Goal: Communication & Community: Answer question/provide support

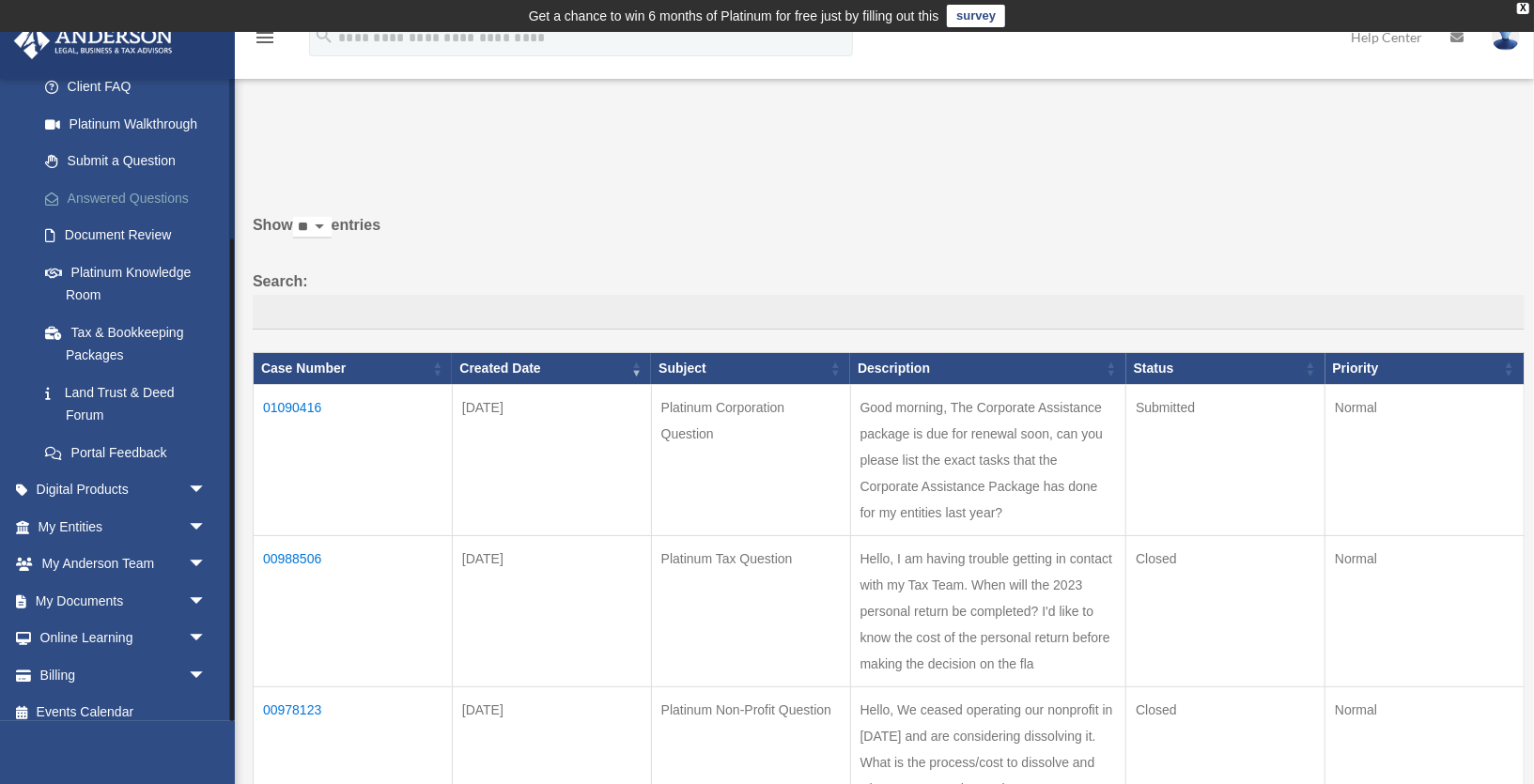
scroll to position [214, 0]
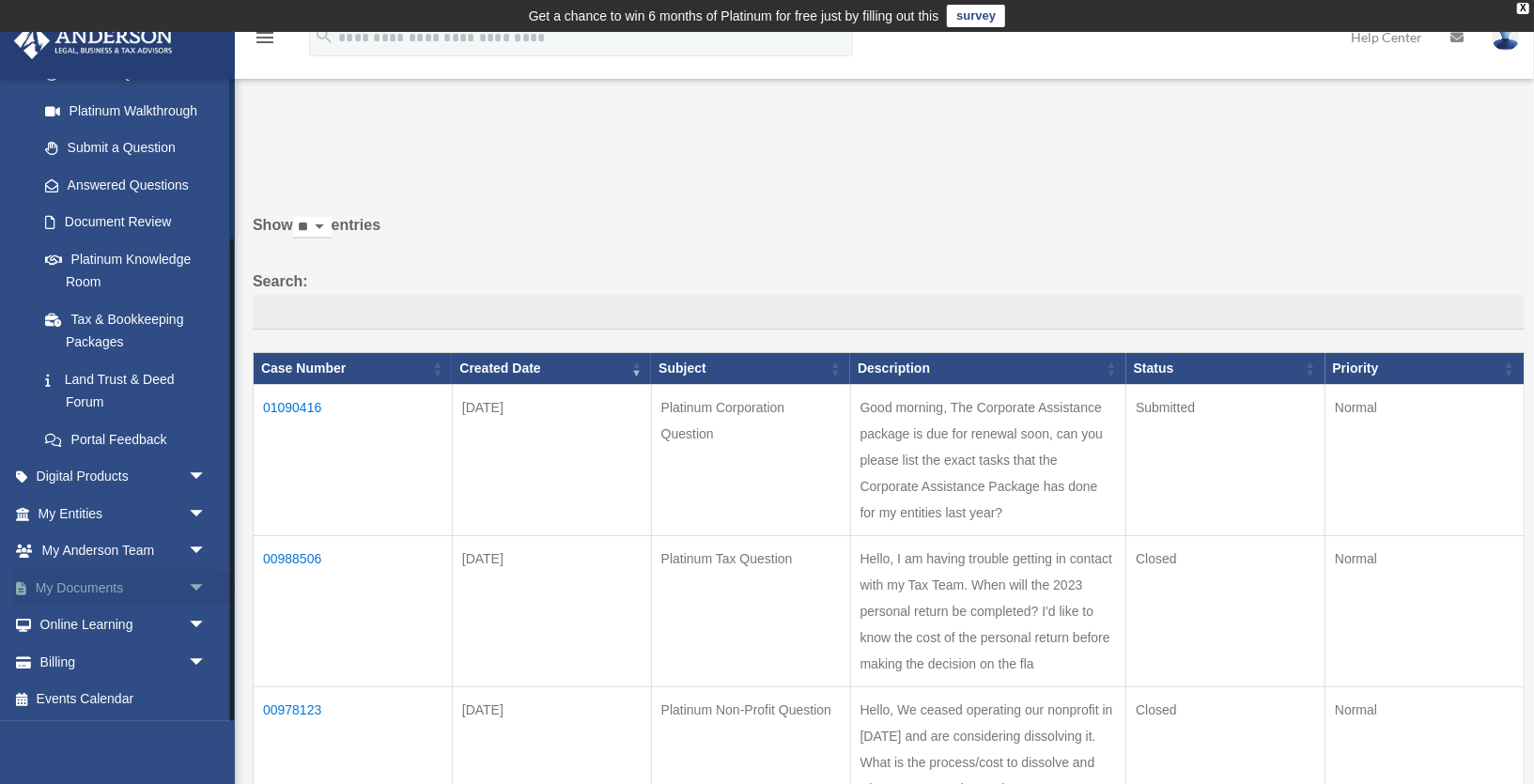
click at [195, 590] on span "arrow_drop_down" at bounding box center [206, 588] width 38 height 39
click at [101, 624] on link "Box" at bounding box center [131, 626] width 208 height 38
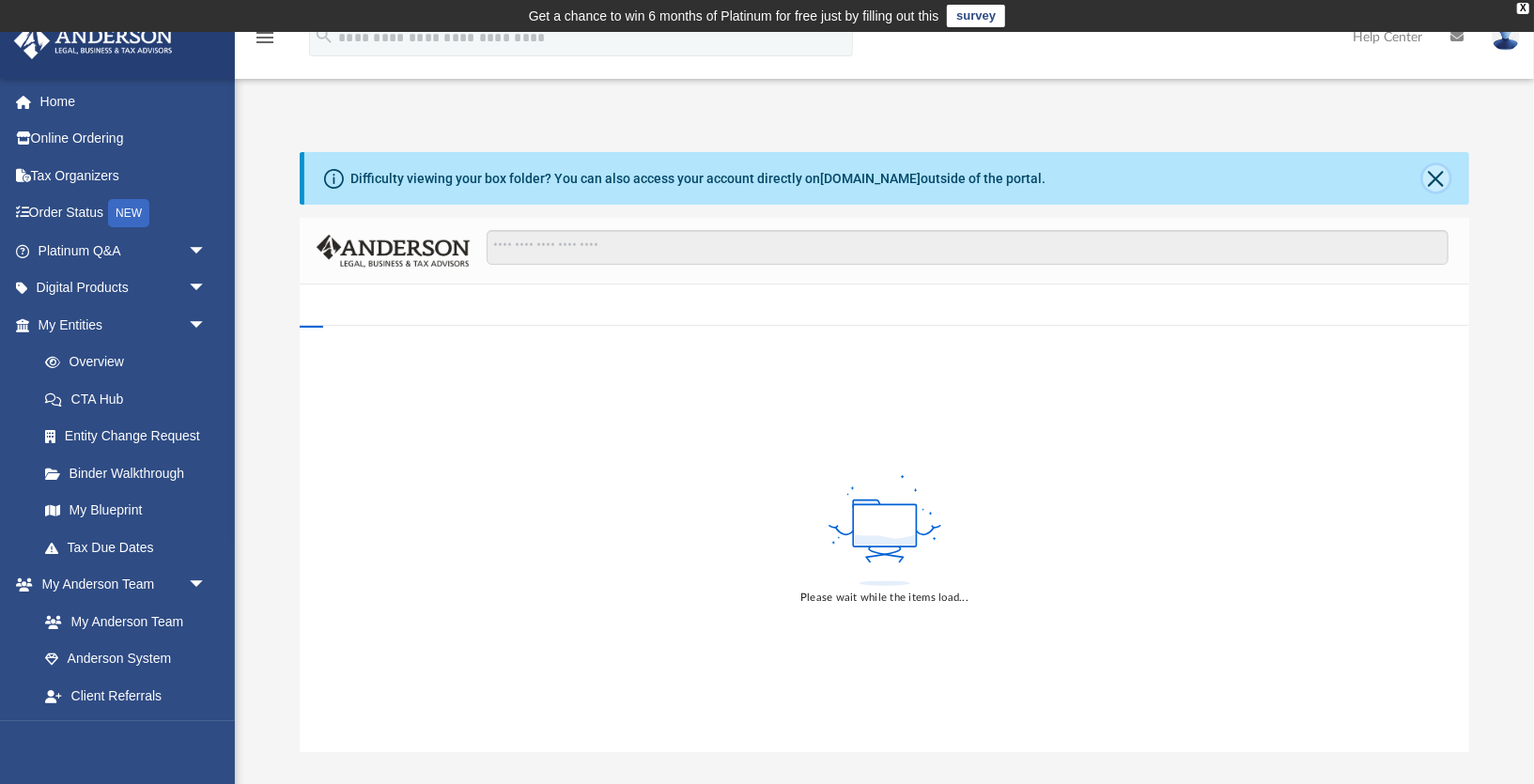
click at [1440, 184] on button "Close" at bounding box center [1436, 179] width 27 height 27
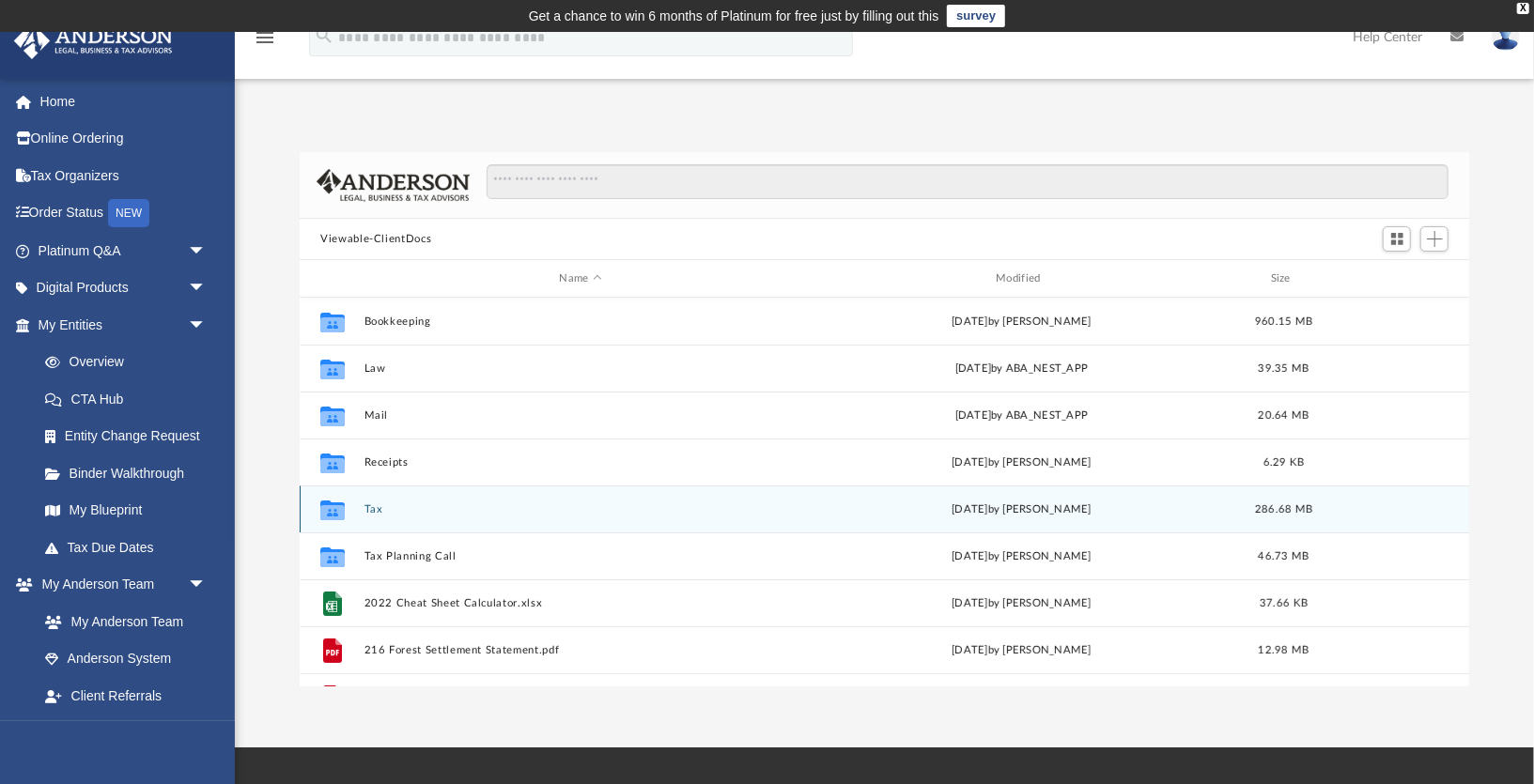
click at [370, 511] on button "Tax" at bounding box center [580, 509] width 433 height 12
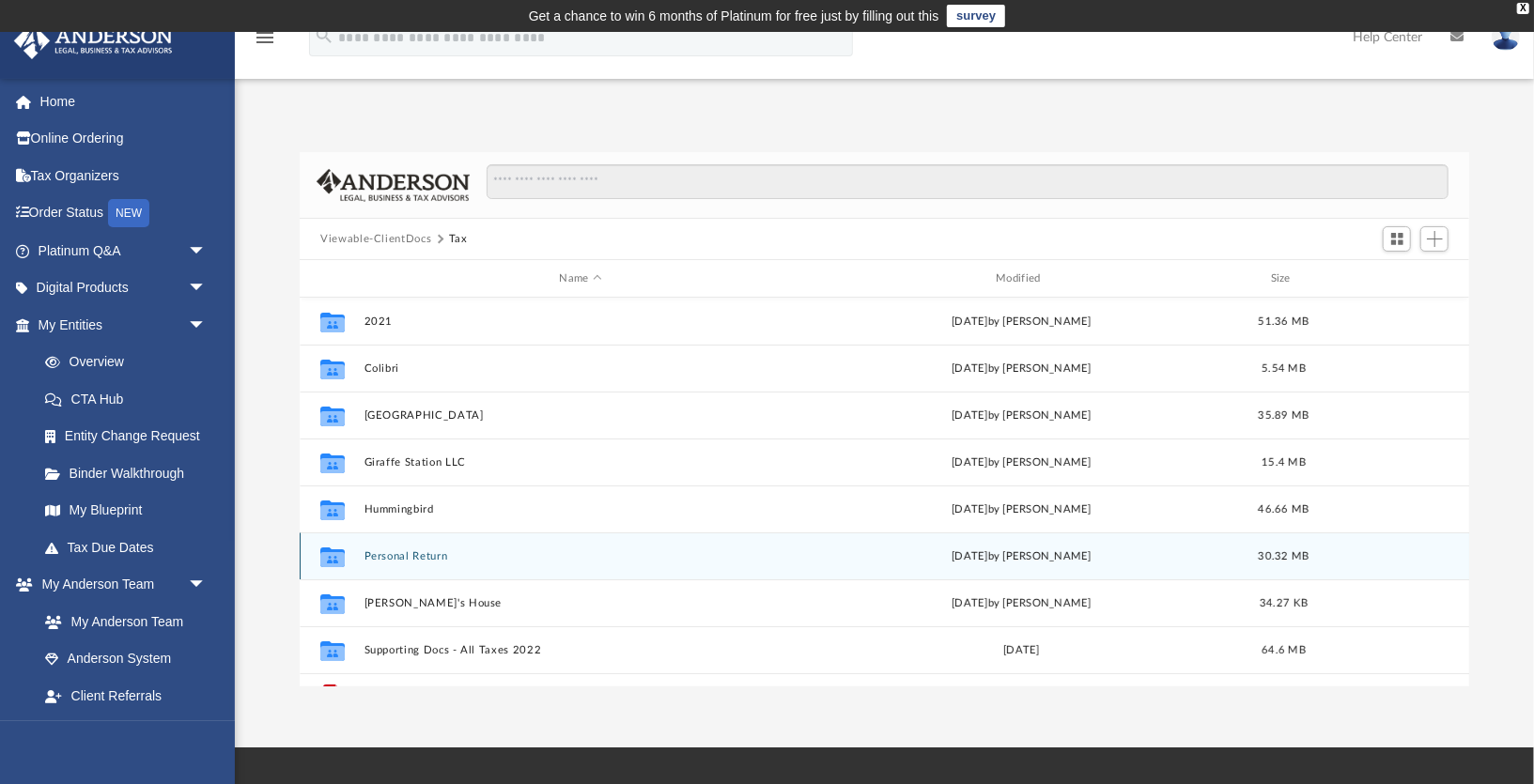
click at [399, 557] on button "Personal Return" at bounding box center [580, 556] width 433 height 12
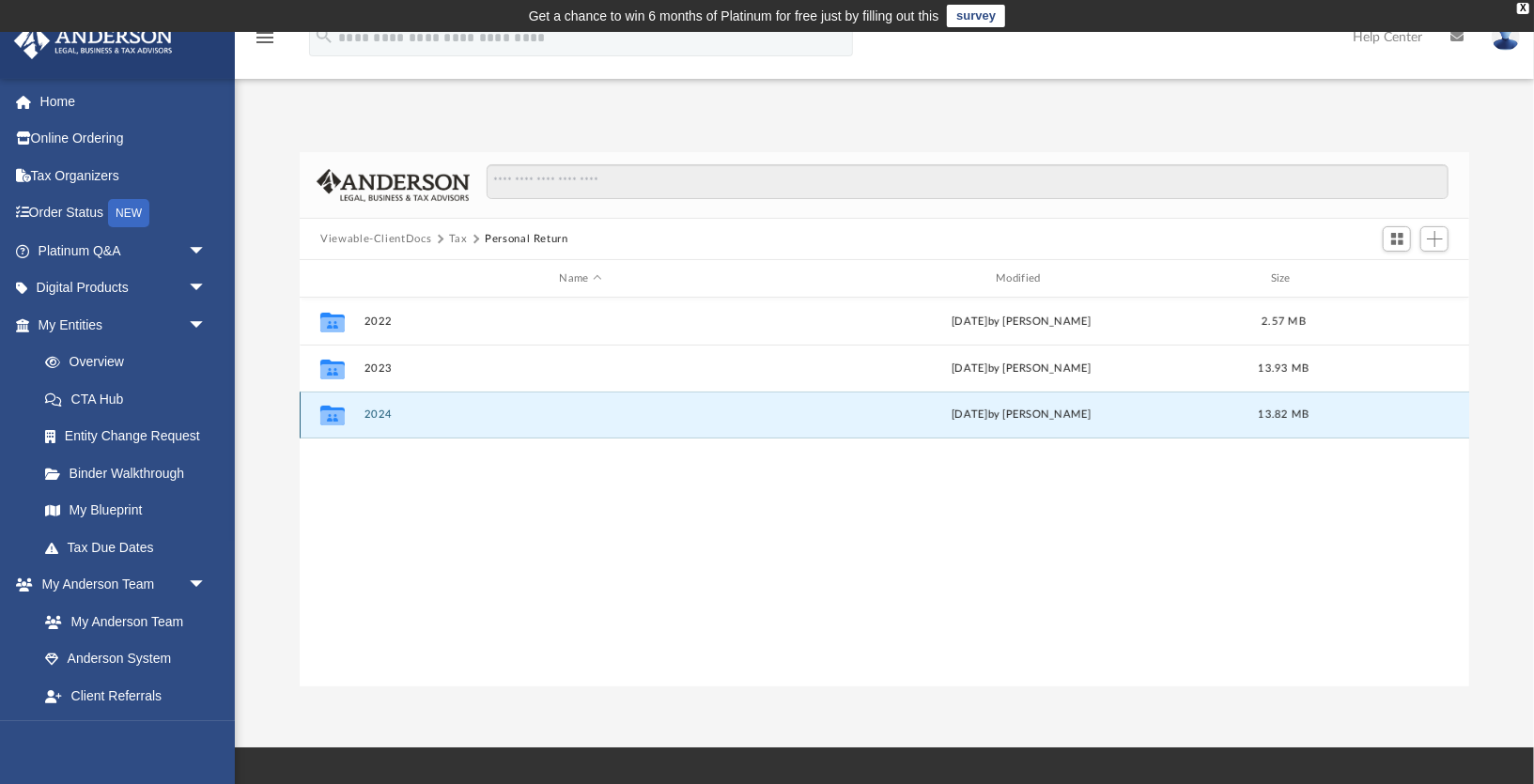
click at [381, 416] on button "2024" at bounding box center [580, 414] width 433 height 12
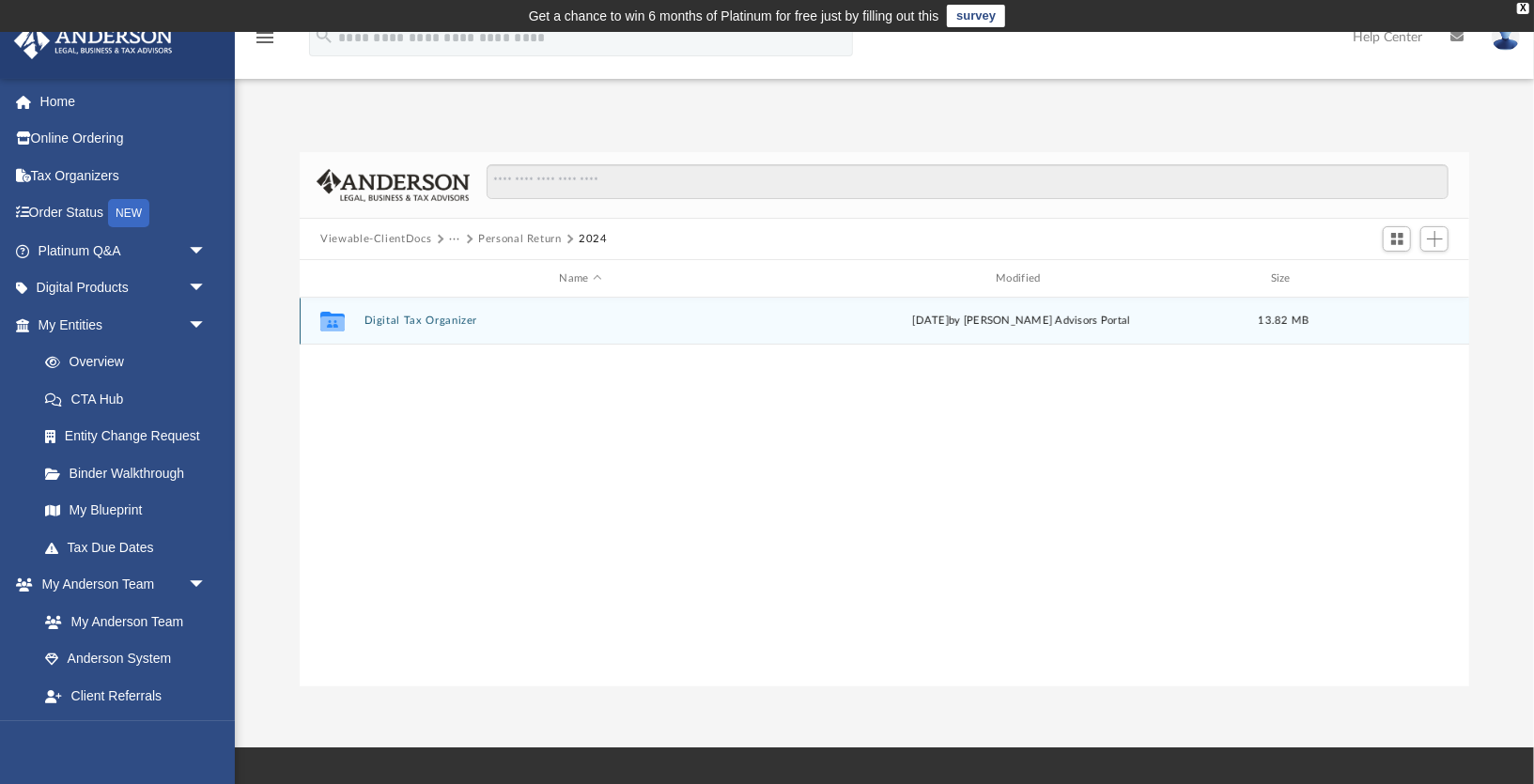
click at [425, 324] on button "Digital Tax Organizer" at bounding box center [580, 320] width 433 height 12
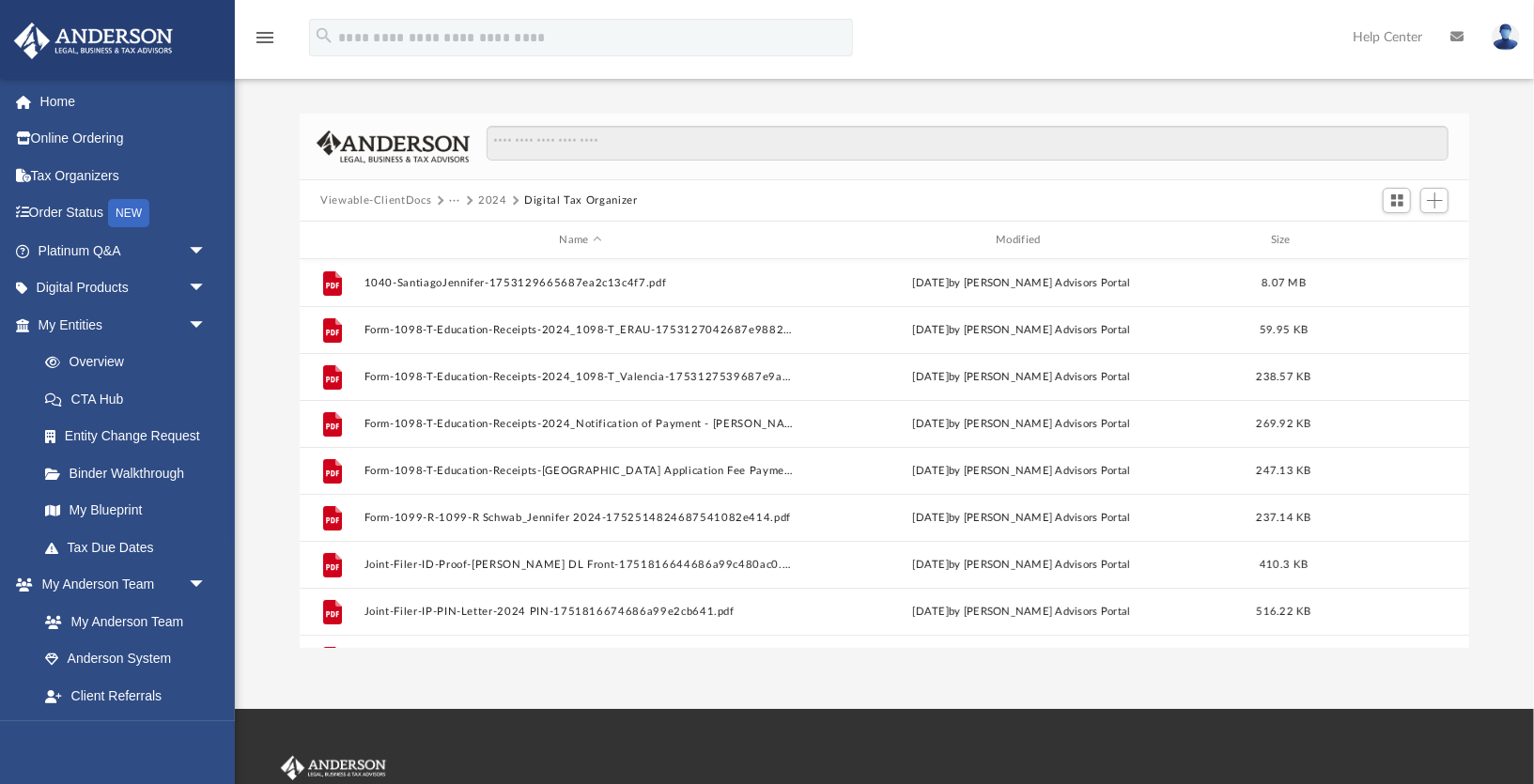
click at [487, 200] on button "2024" at bounding box center [492, 201] width 29 height 17
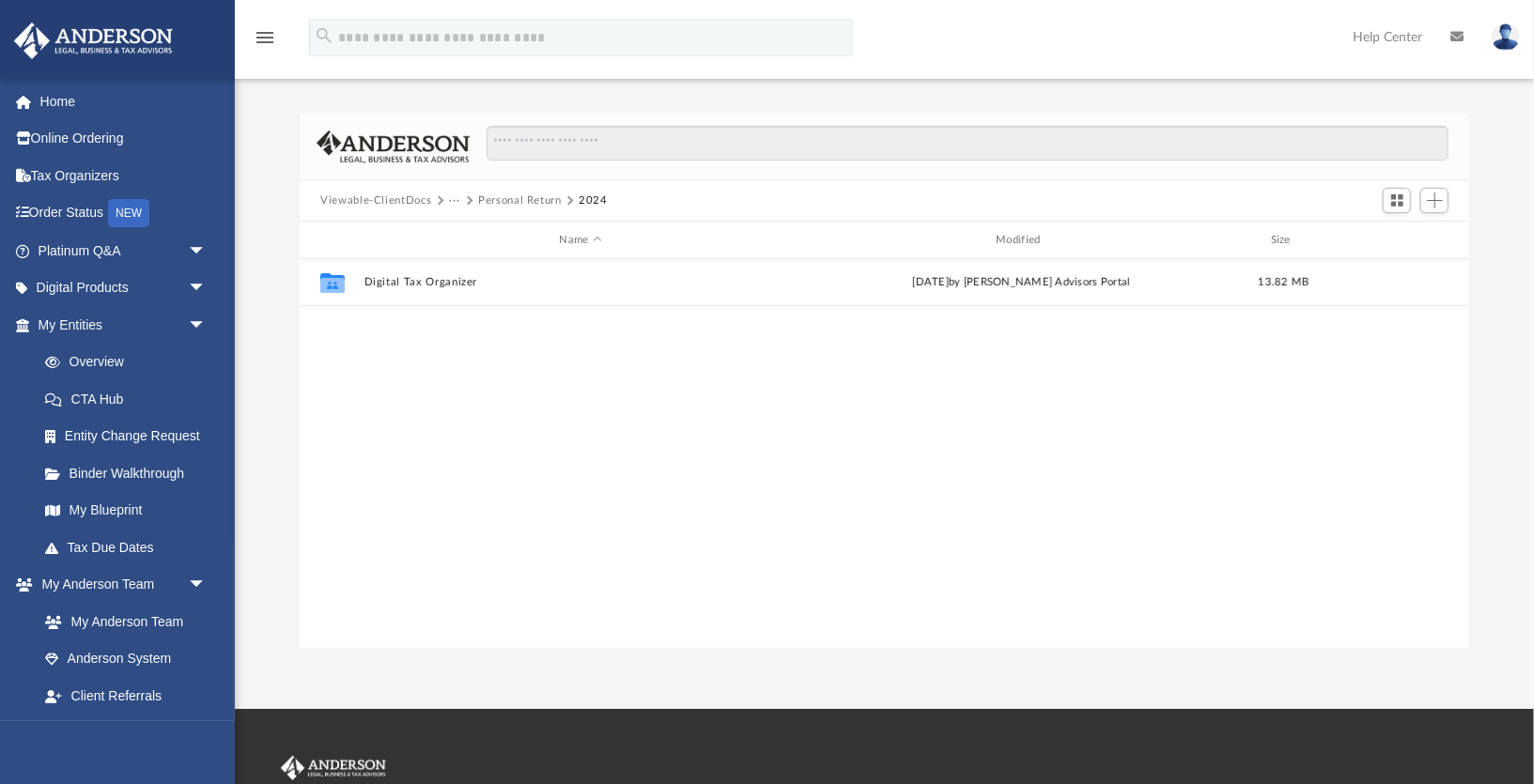
click at [532, 203] on button "Personal Return" at bounding box center [520, 201] width 83 height 17
click at [449, 198] on button "Tax" at bounding box center [458, 201] width 19 height 17
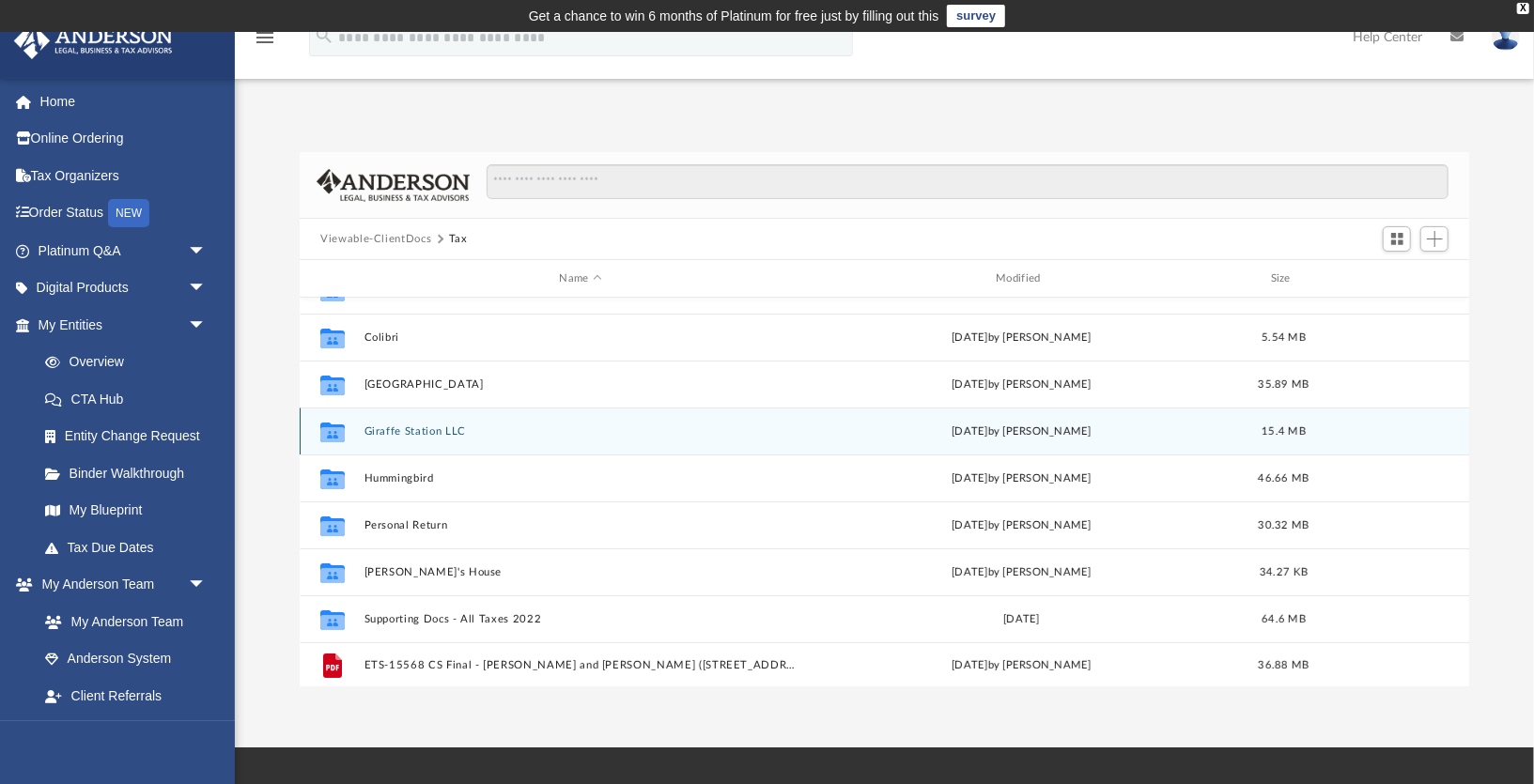
scroll to position [33, 0]
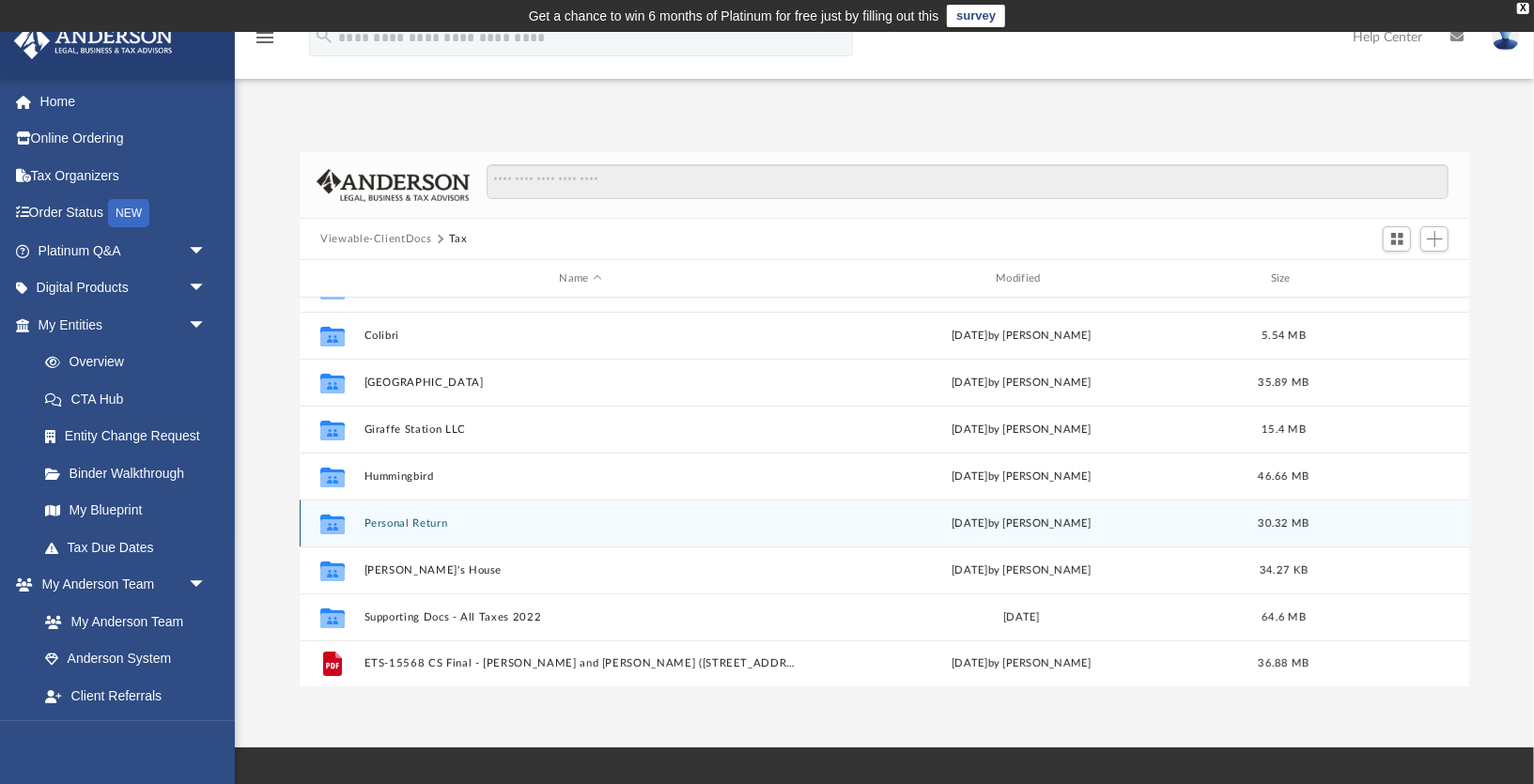
click at [404, 526] on button "Personal Return" at bounding box center [580, 523] width 433 height 12
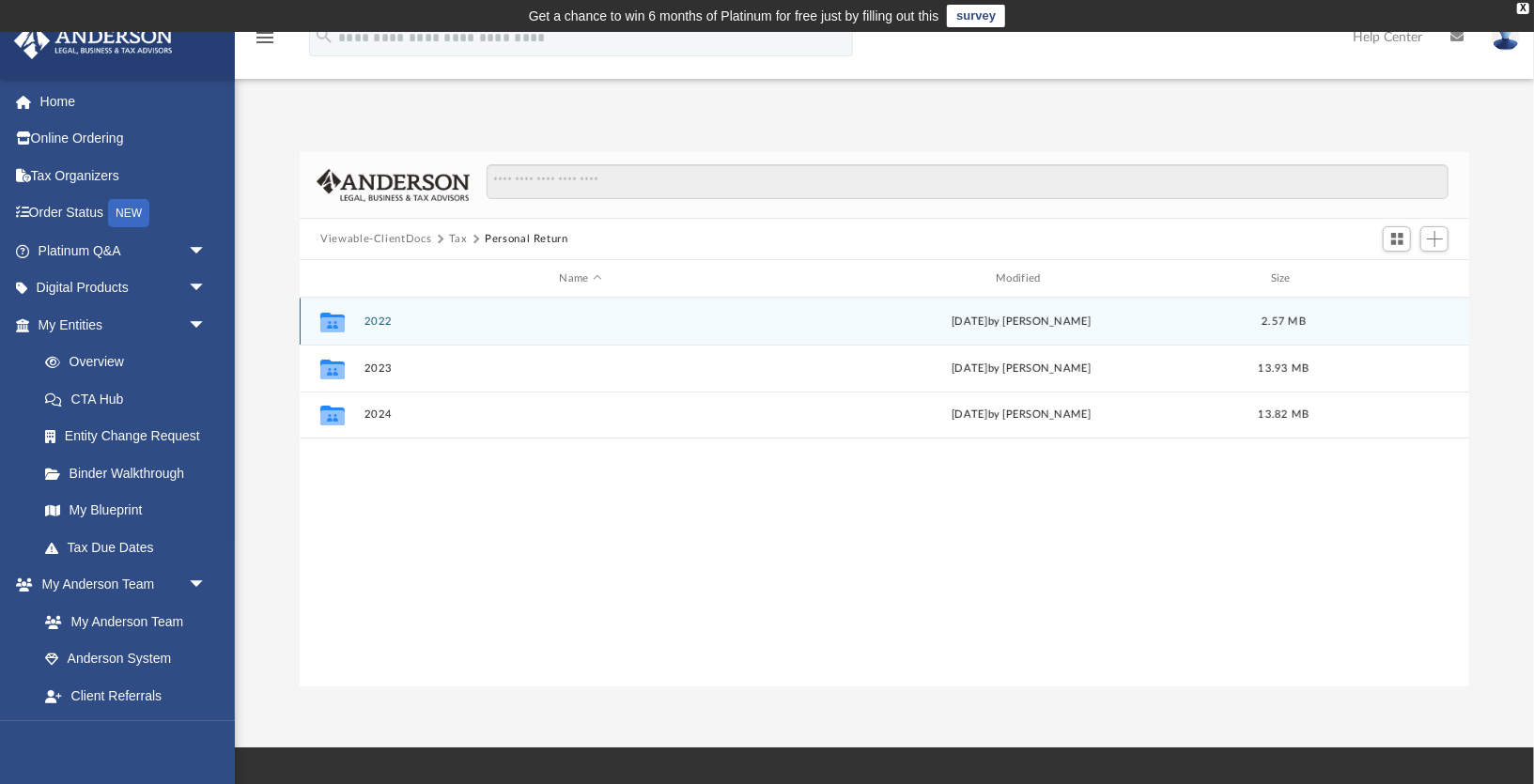
scroll to position [0, 0]
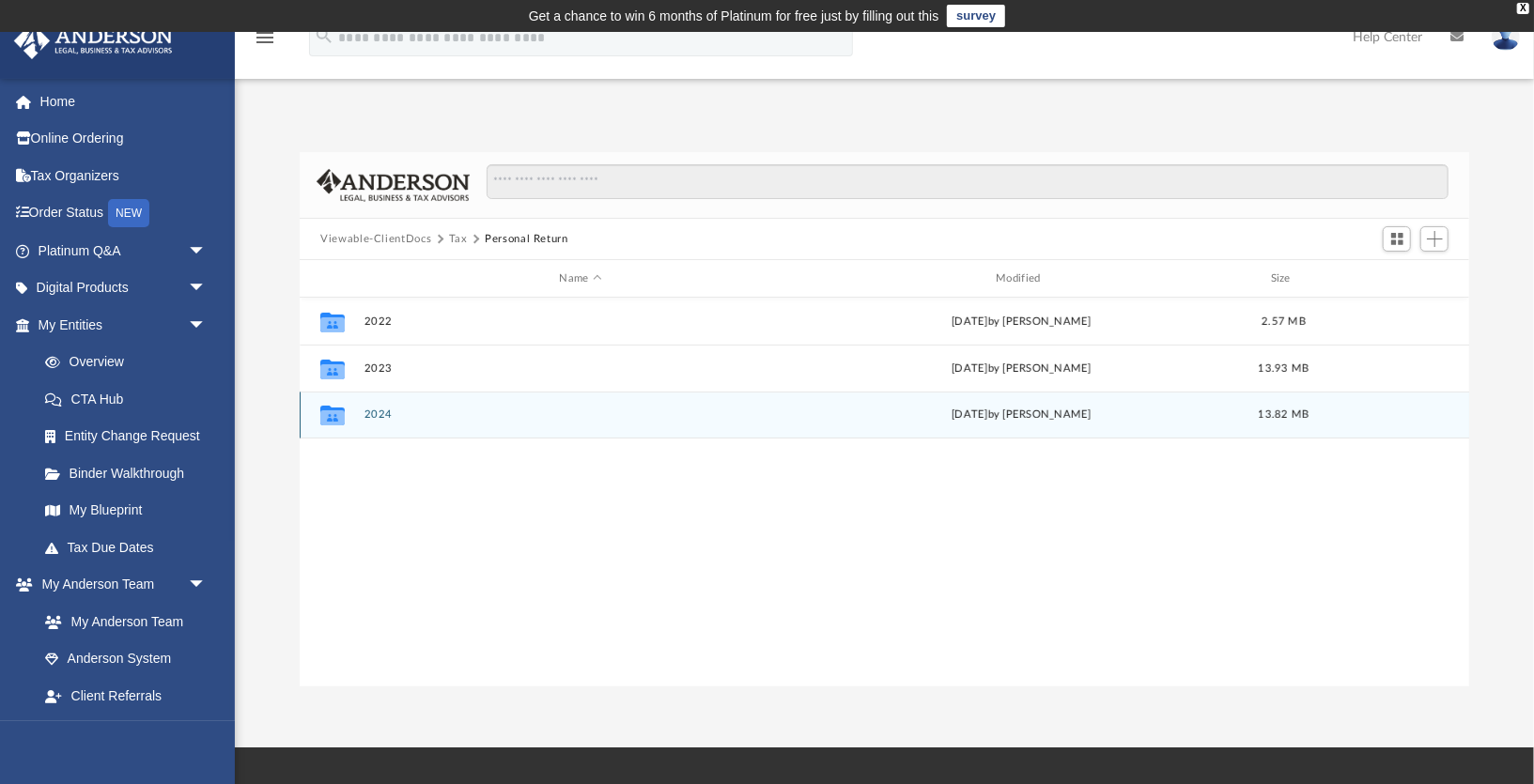
click at [381, 414] on button "2024" at bounding box center [580, 414] width 433 height 12
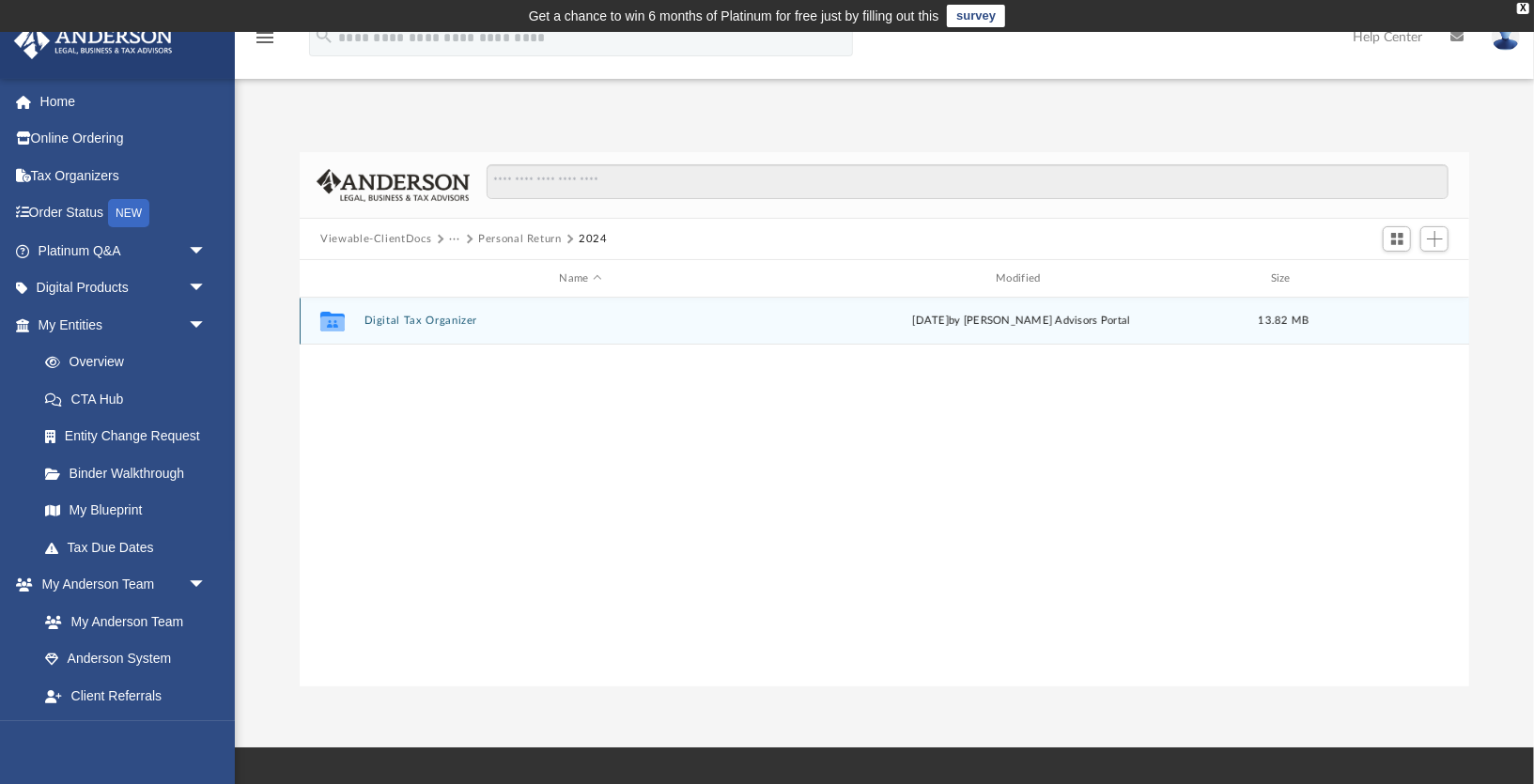
click at [413, 321] on button "Digital Tax Organizer" at bounding box center [580, 320] width 433 height 12
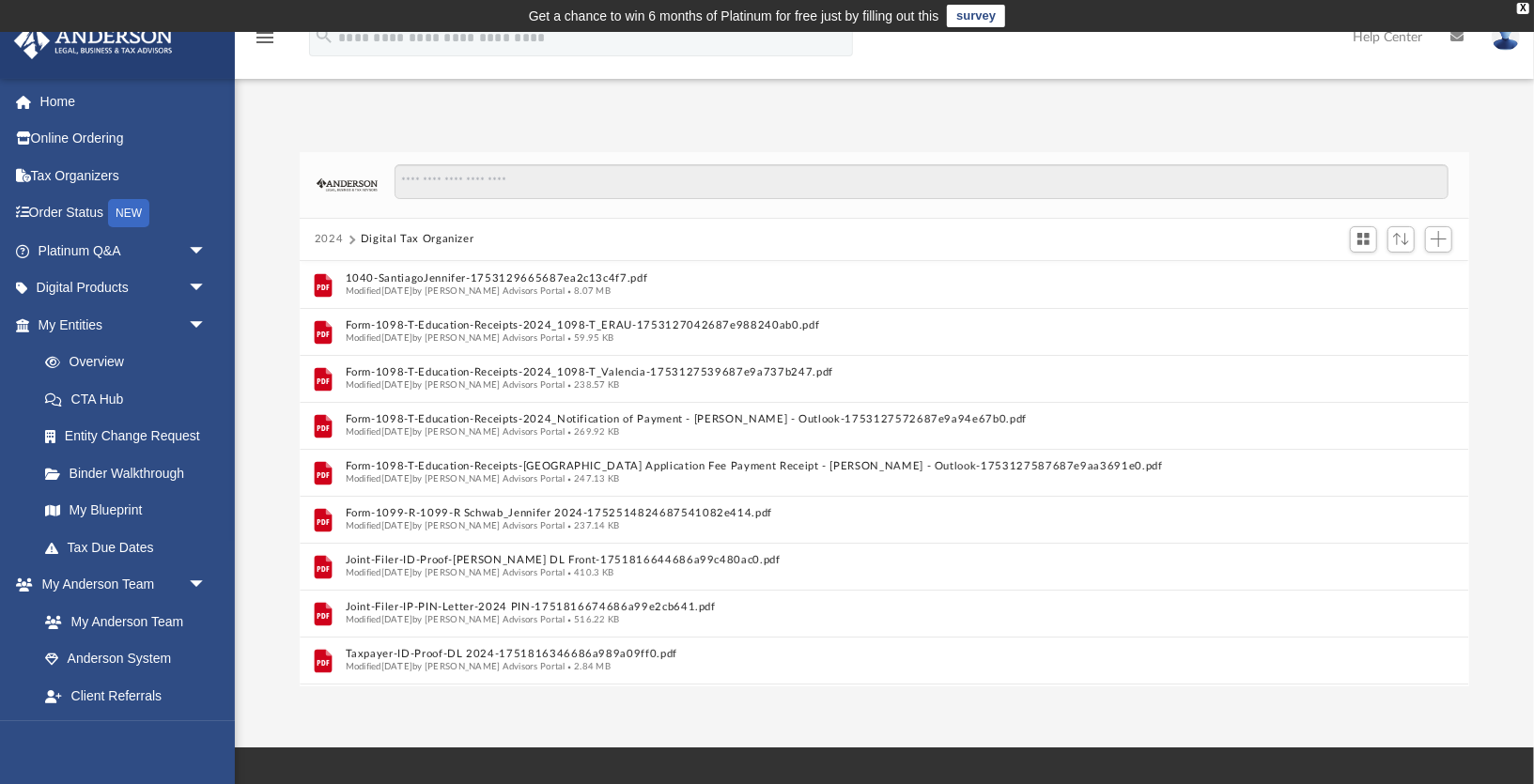
scroll to position [427, 1169]
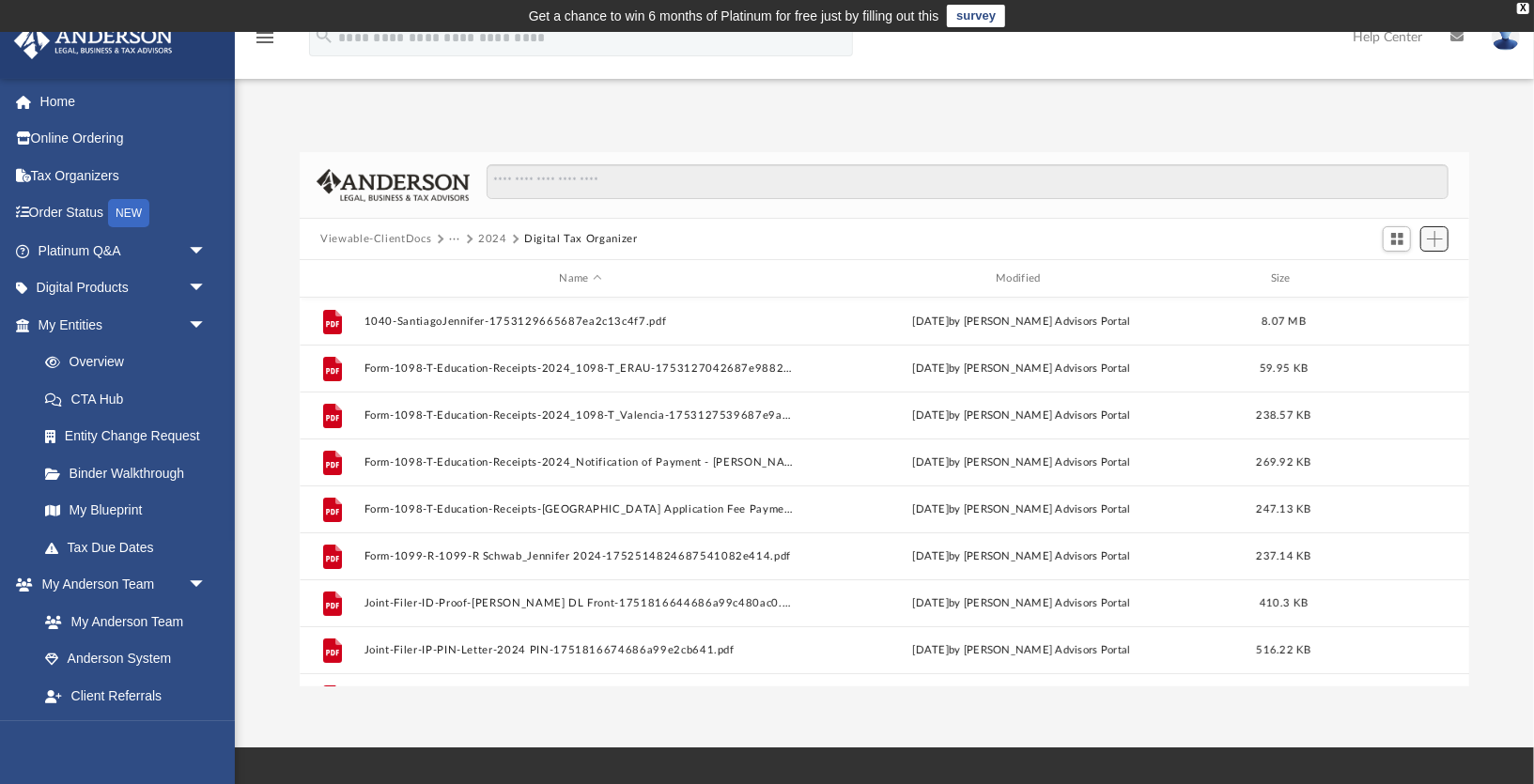
click at [1436, 242] on span "Add" at bounding box center [1435, 239] width 16 height 16
click at [1402, 276] on li "Upload" at bounding box center [1407, 276] width 60 height 20
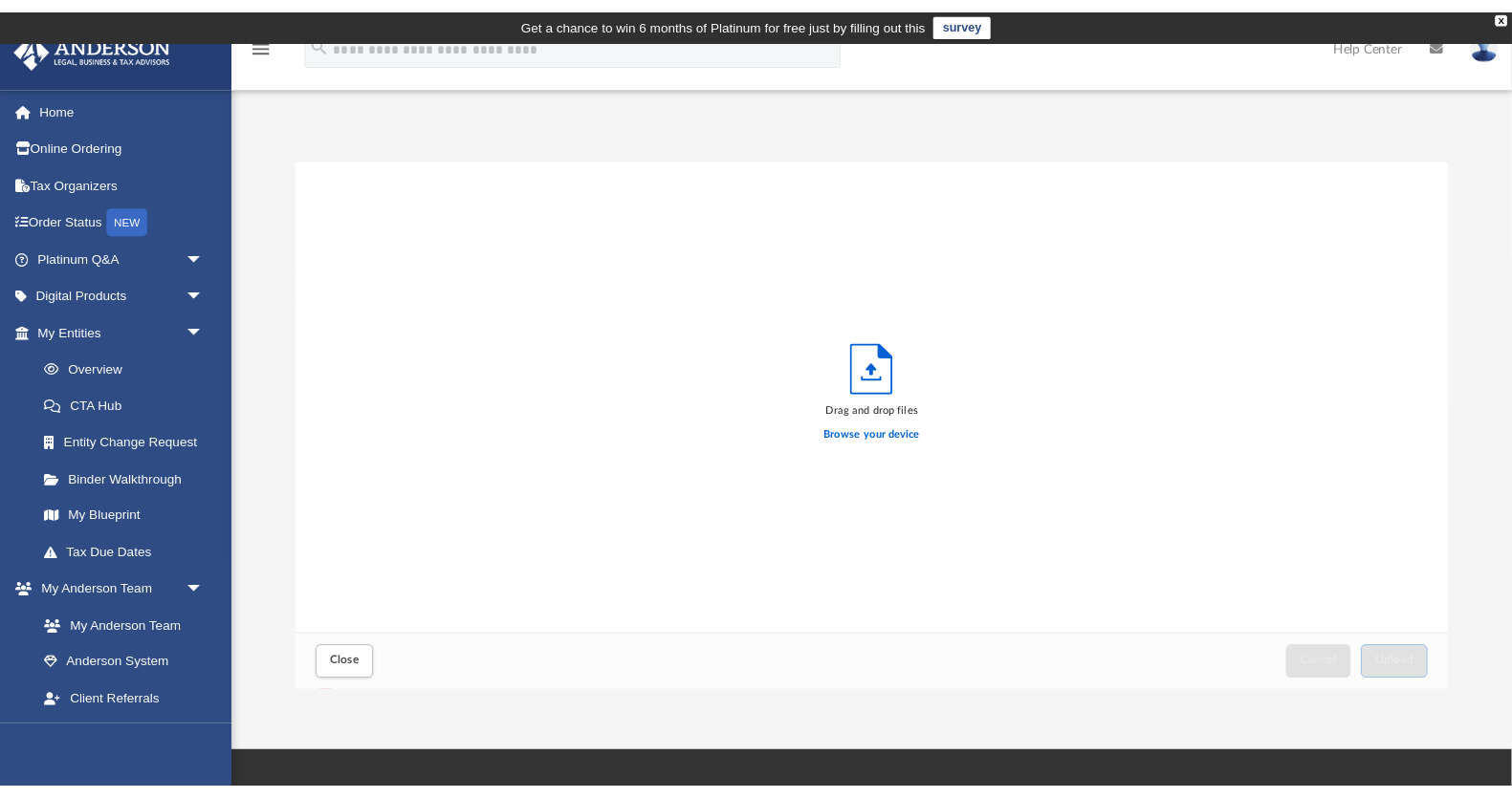
scroll to position [485, 1191]
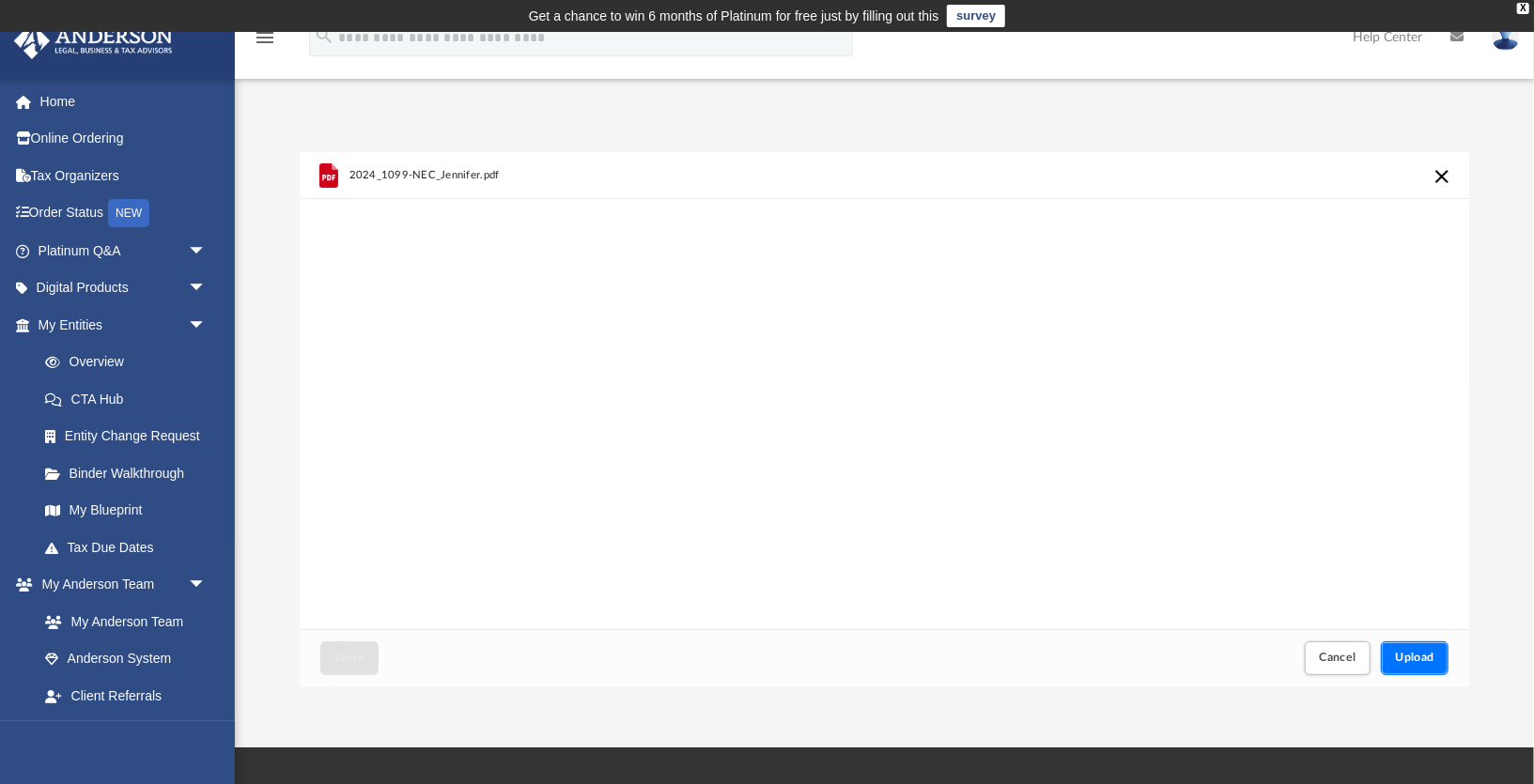
click at [1436, 642] on button "Upload" at bounding box center [1414, 657] width 67 height 33
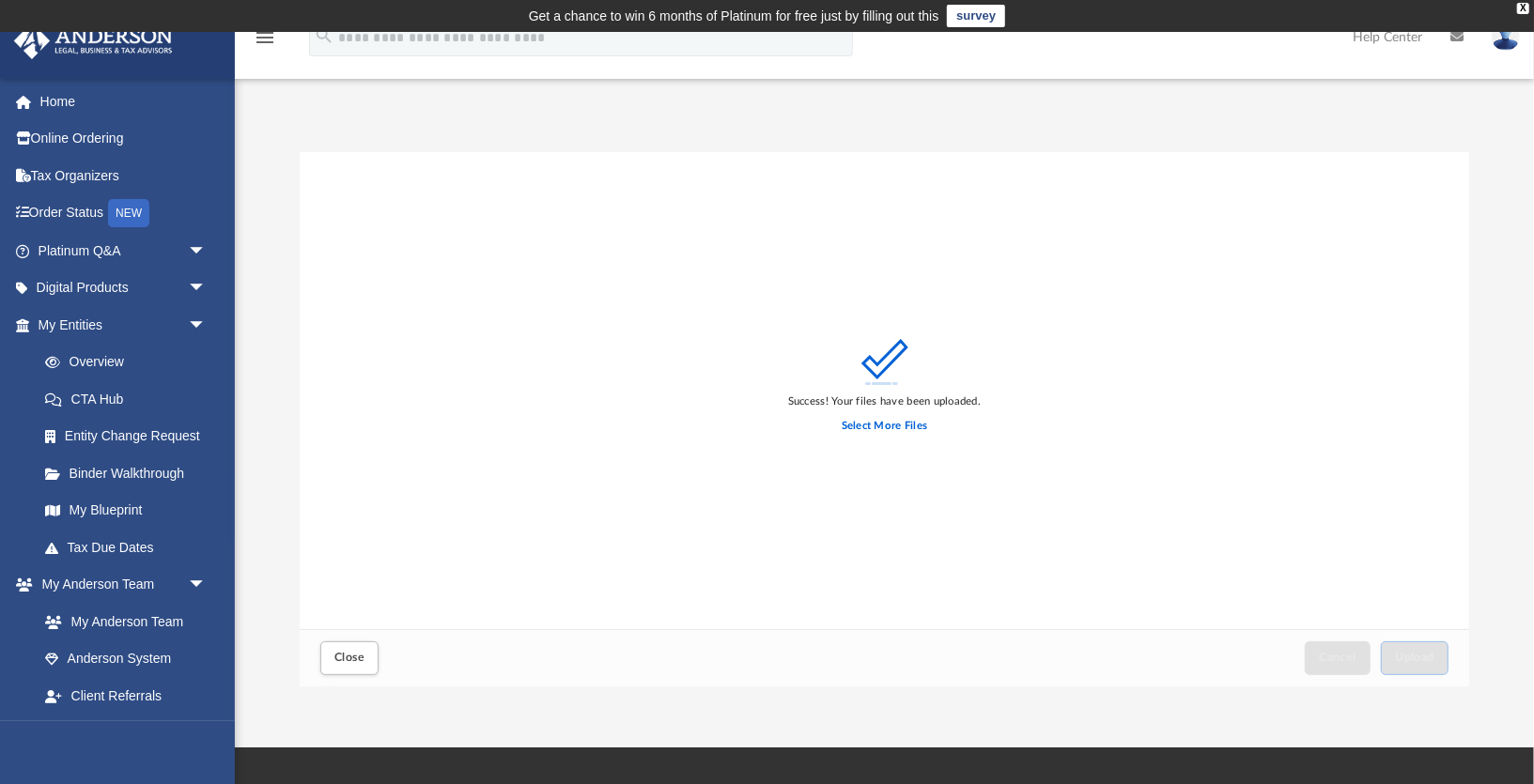
click at [1524, 120] on div "Difficulty viewing your box folder? You can also access your account directly o…" at bounding box center [884, 400] width 1299 height 574
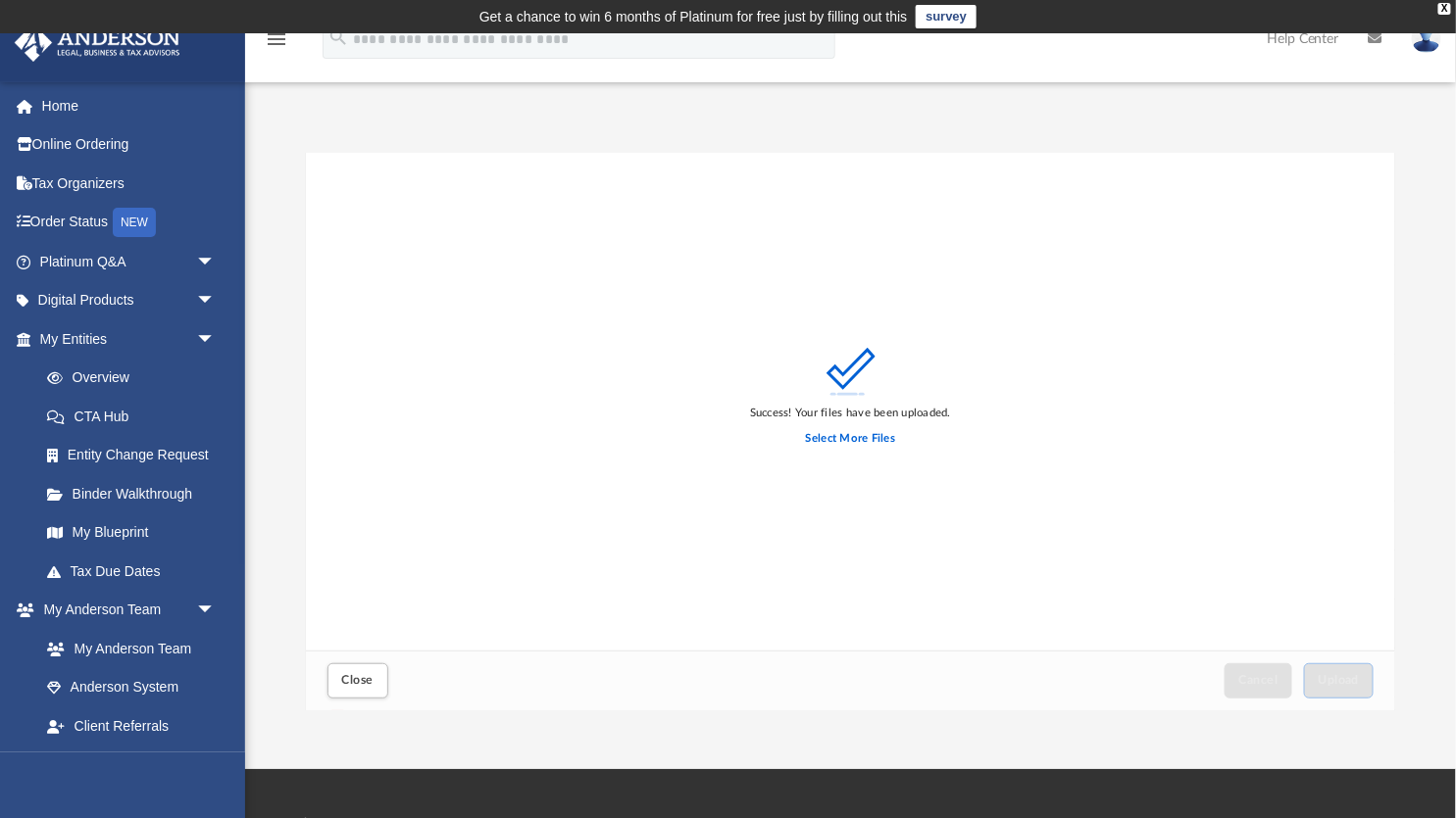
scroll to position [497, 1089]
click at [105, 109] on link "Home" at bounding box center [129, 106] width 231 height 40
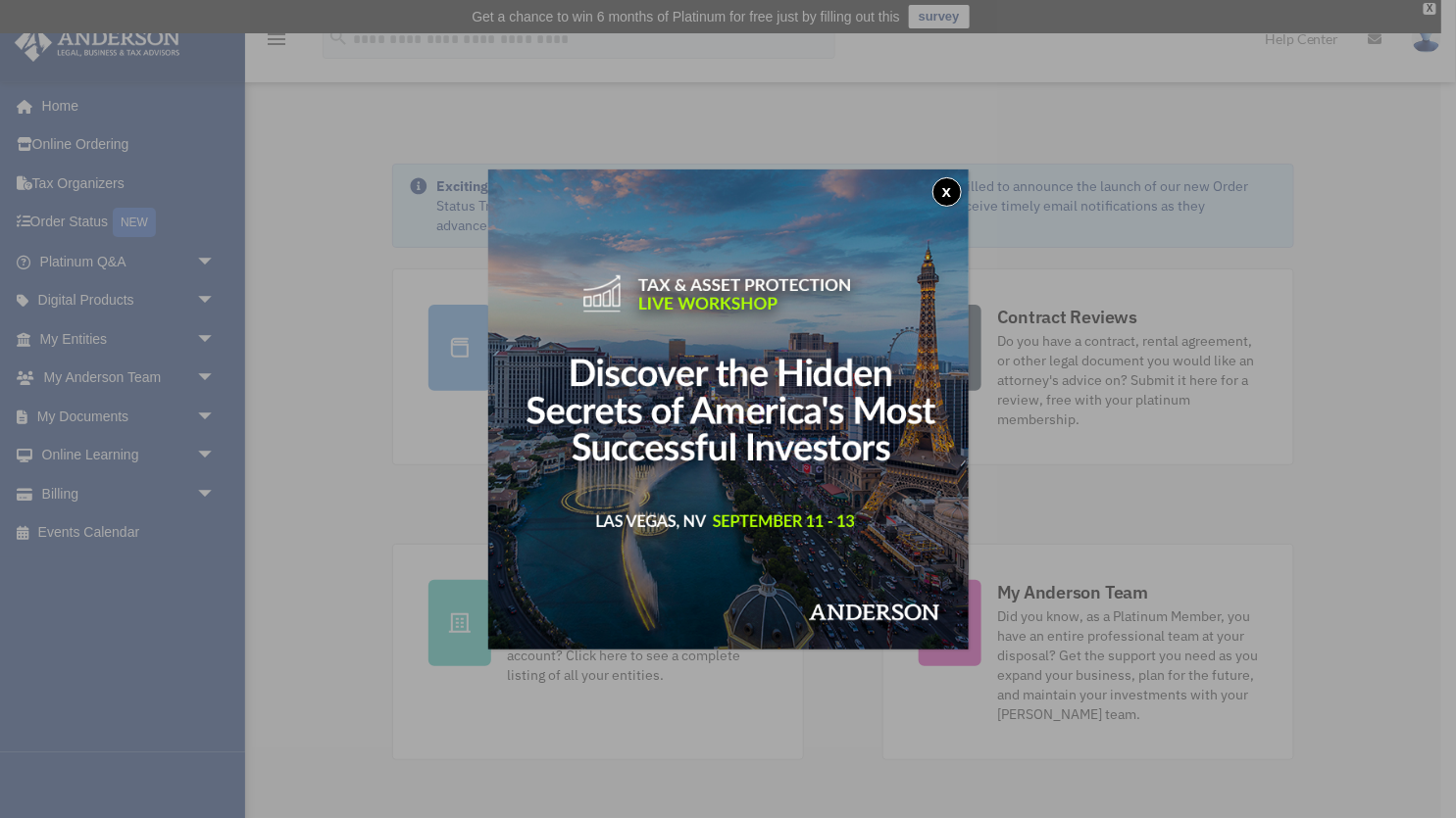
click at [955, 193] on button "x" at bounding box center [947, 193] width 30 height 30
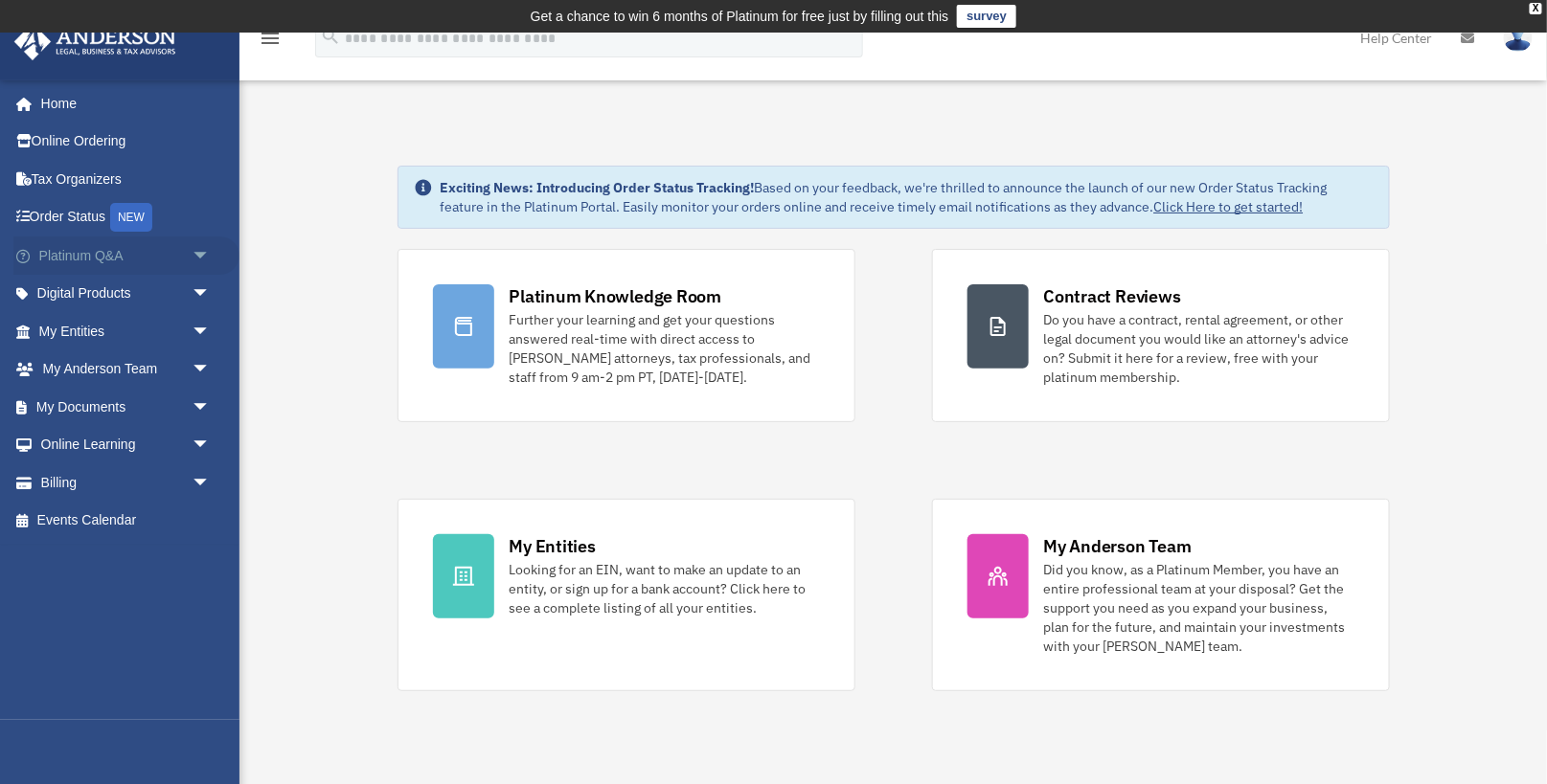
click at [68, 266] on link "Platinum Q&A arrow_drop_down" at bounding box center [127, 256] width 226 height 39
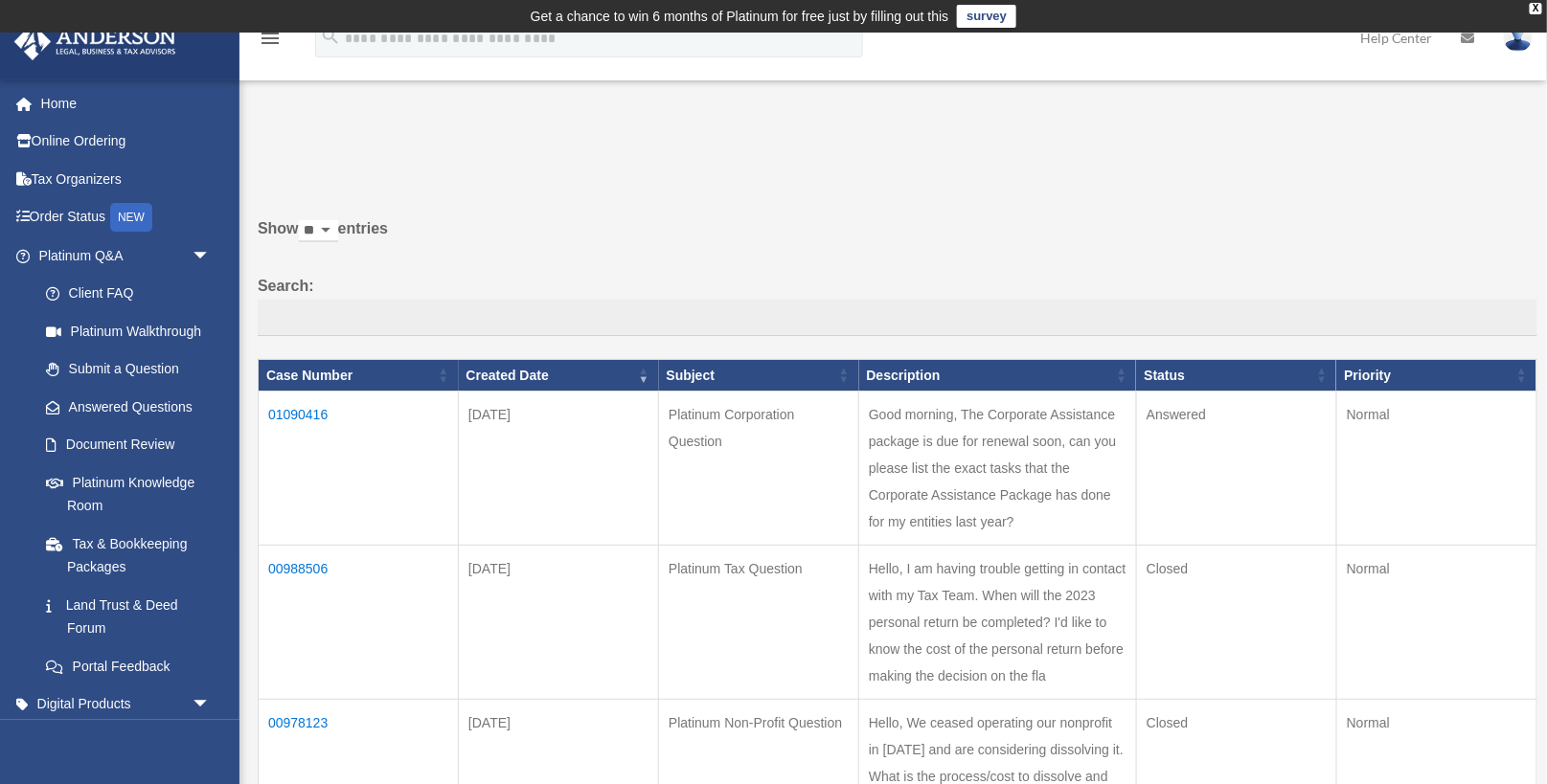
click at [305, 412] on td "01090416" at bounding box center [358, 469] width 200 height 154
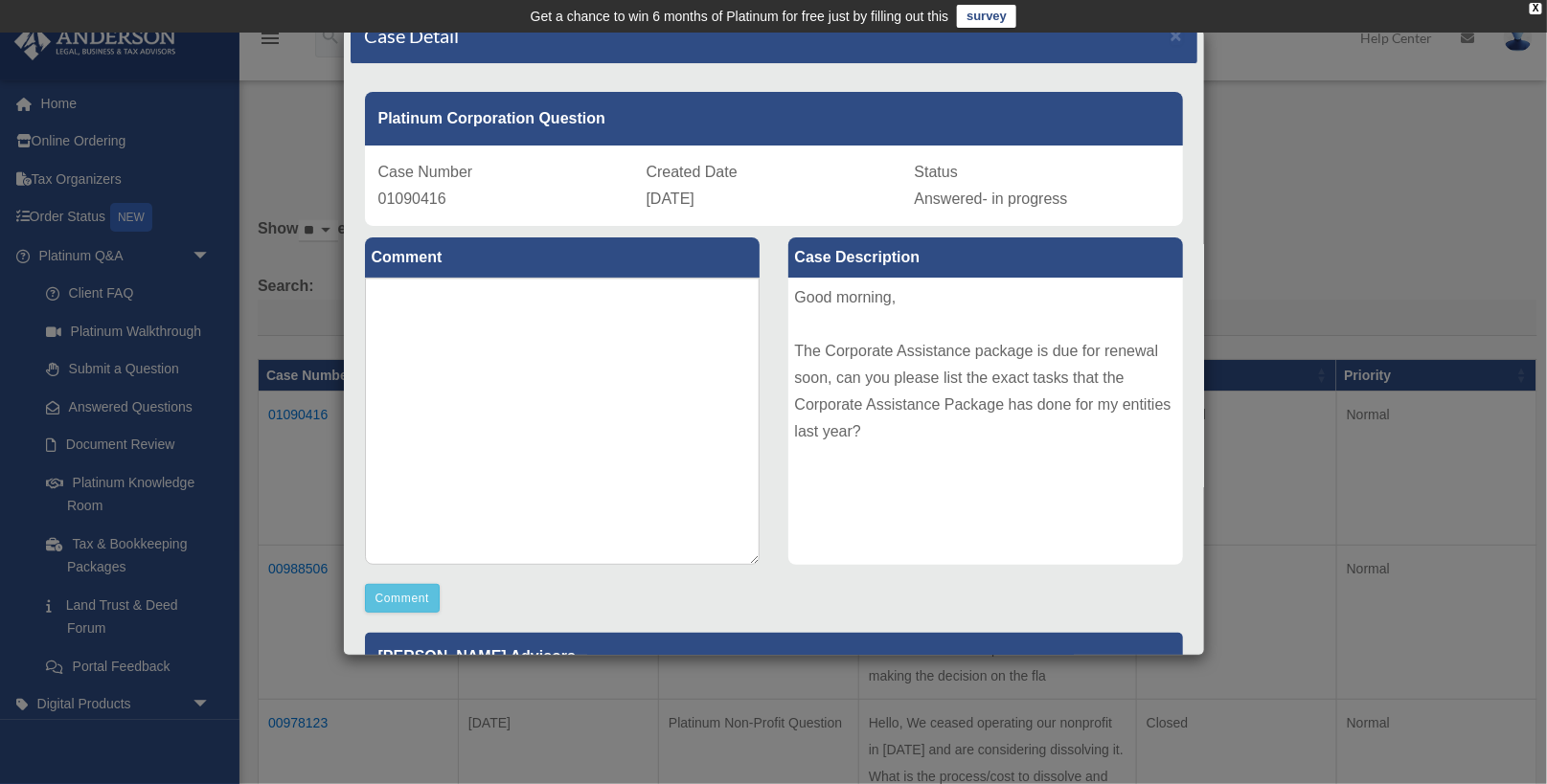
scroll to position [40, 0]
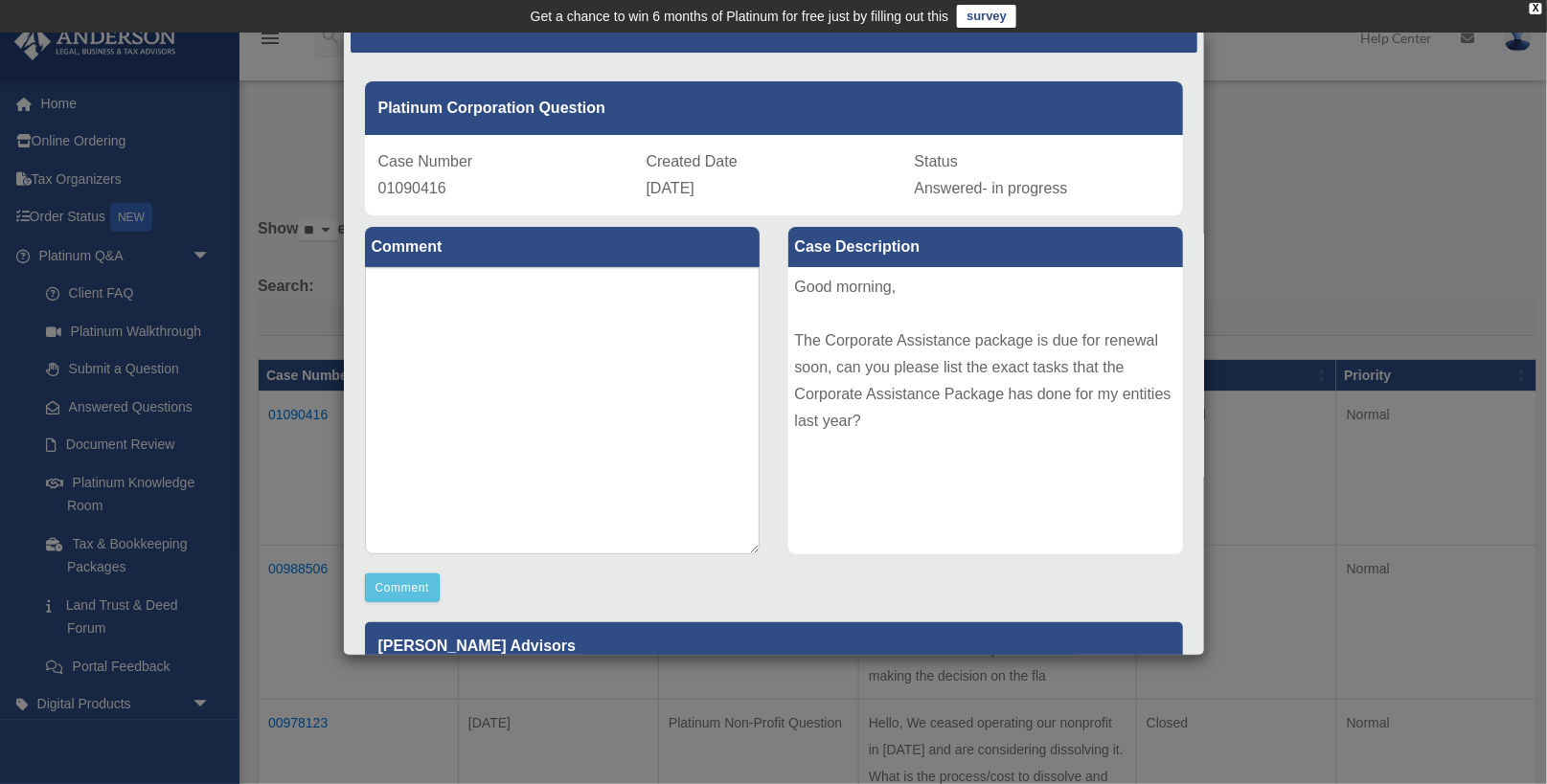
click at [919, 457] on div "Good morning, The Corporate Assistance package is due for renewal soon, can you…" at bounding box center [985, 411] width 395 height 288
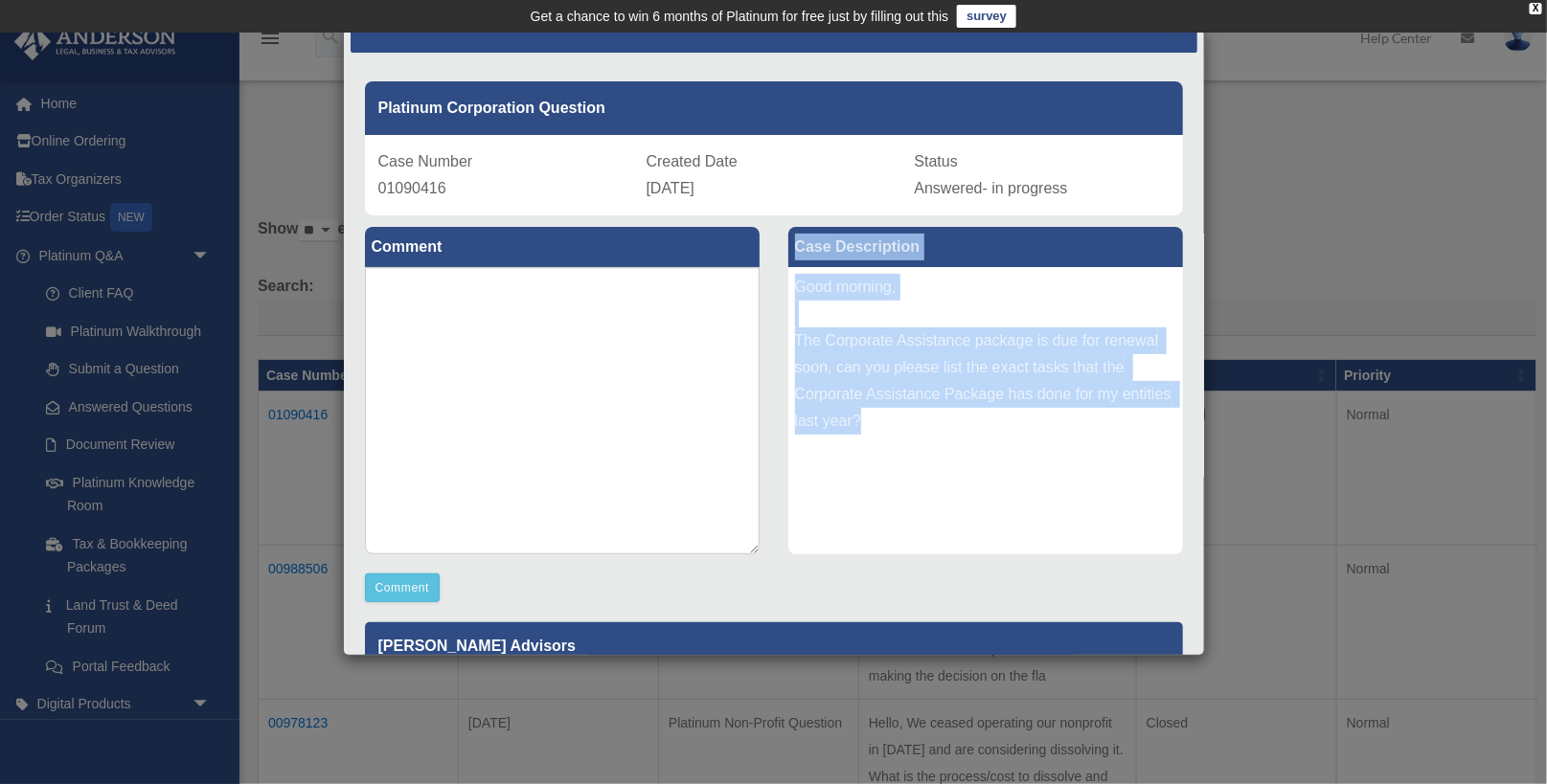
drag, startPoint x: 885, startPoint y: 433, endPoint x: 765, endPoint y: 317, distance: 166.9
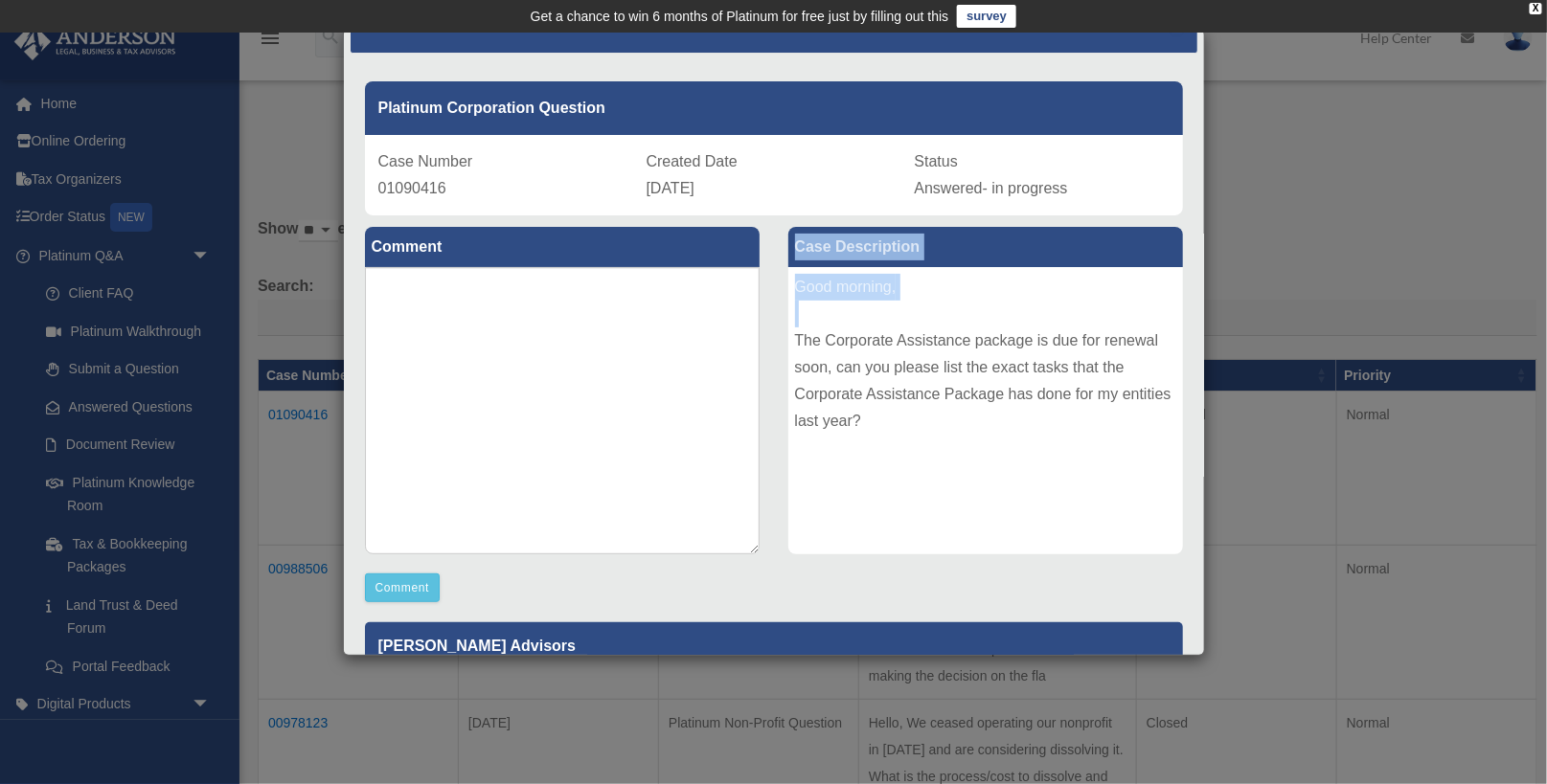
drag, startPoint x: 765, startPoint y: 317, endPoint x: 789, endPoint y: 339, distance: 32.6
click at [930, 477] on div "Good morning, The Corporate Assistance package is due for renewal soon, can you…" at bounding box center [985, 411] width 395 height 288
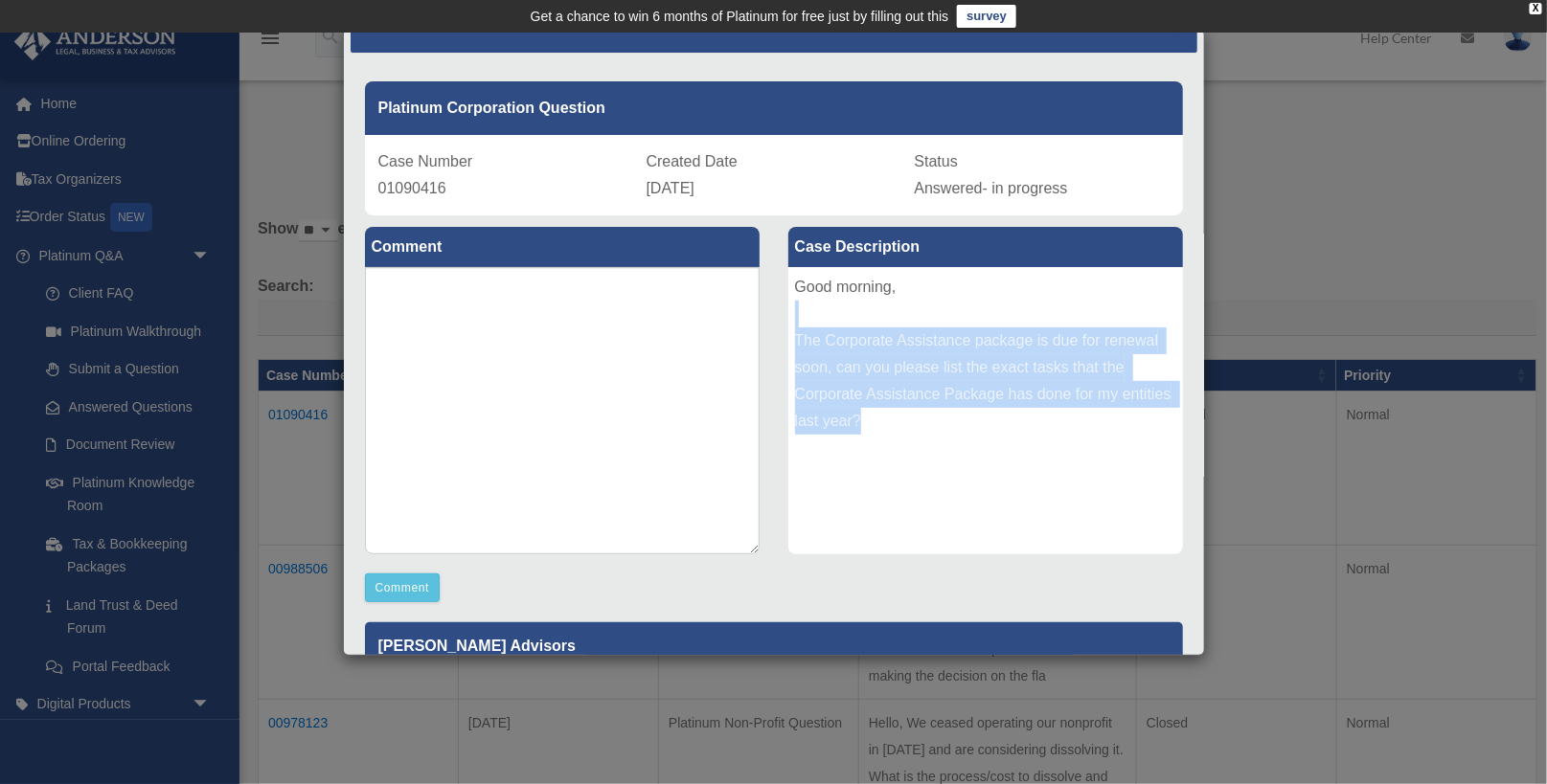
drag, startPoint x: 872, startPoint y: 438, endPoint x: 797, endPoint y: 320, distance: 139.8
click at [797, 320] on div "Good morning, The Corporate Assistance package is due for renewal soon, can you…" at bounding box center [985, 411] width 395 height 288
copy div "The Corporate Assistance package is due for renewal soon, can you please list t…"
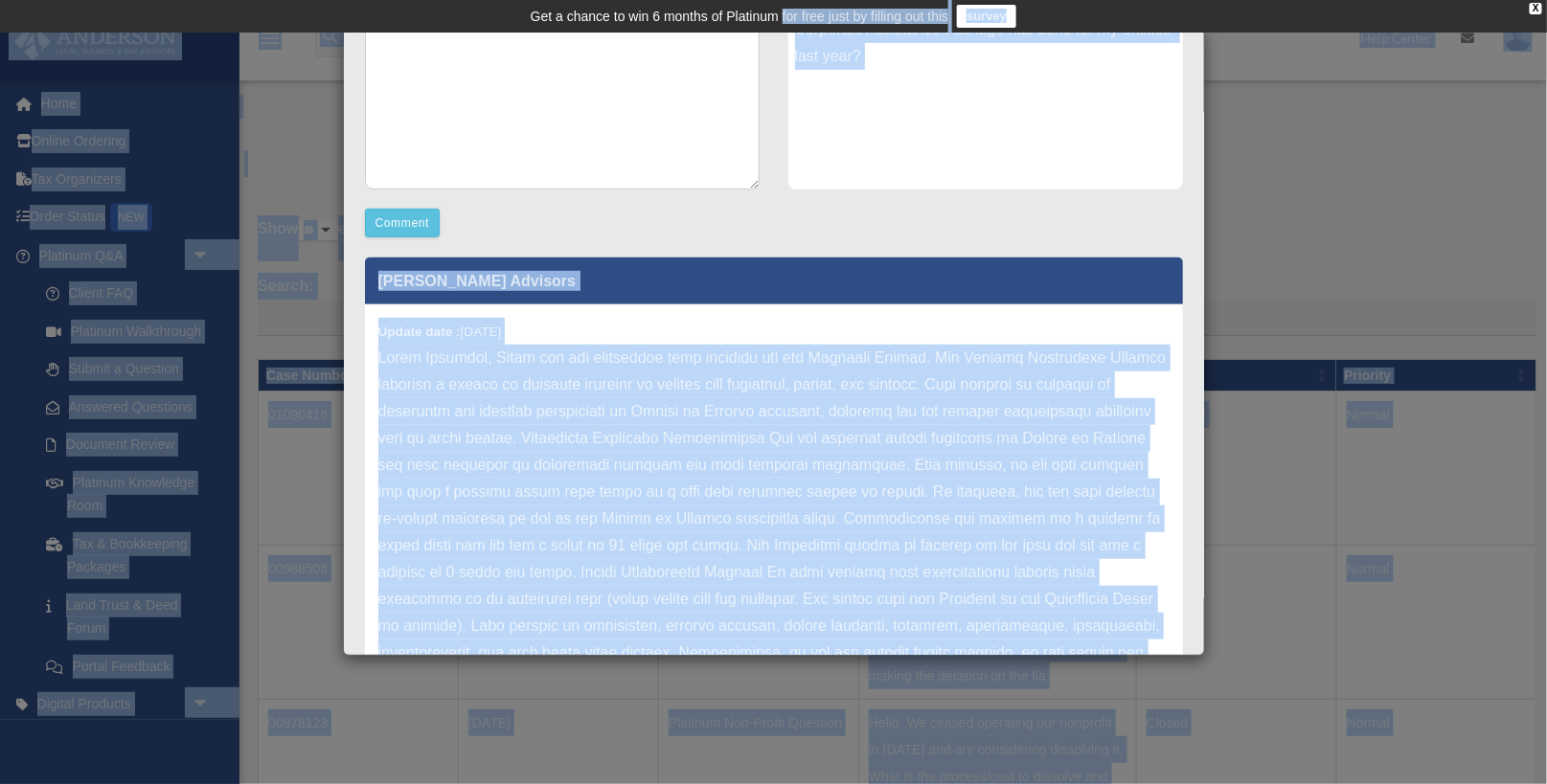
scroll to position [337, 0]
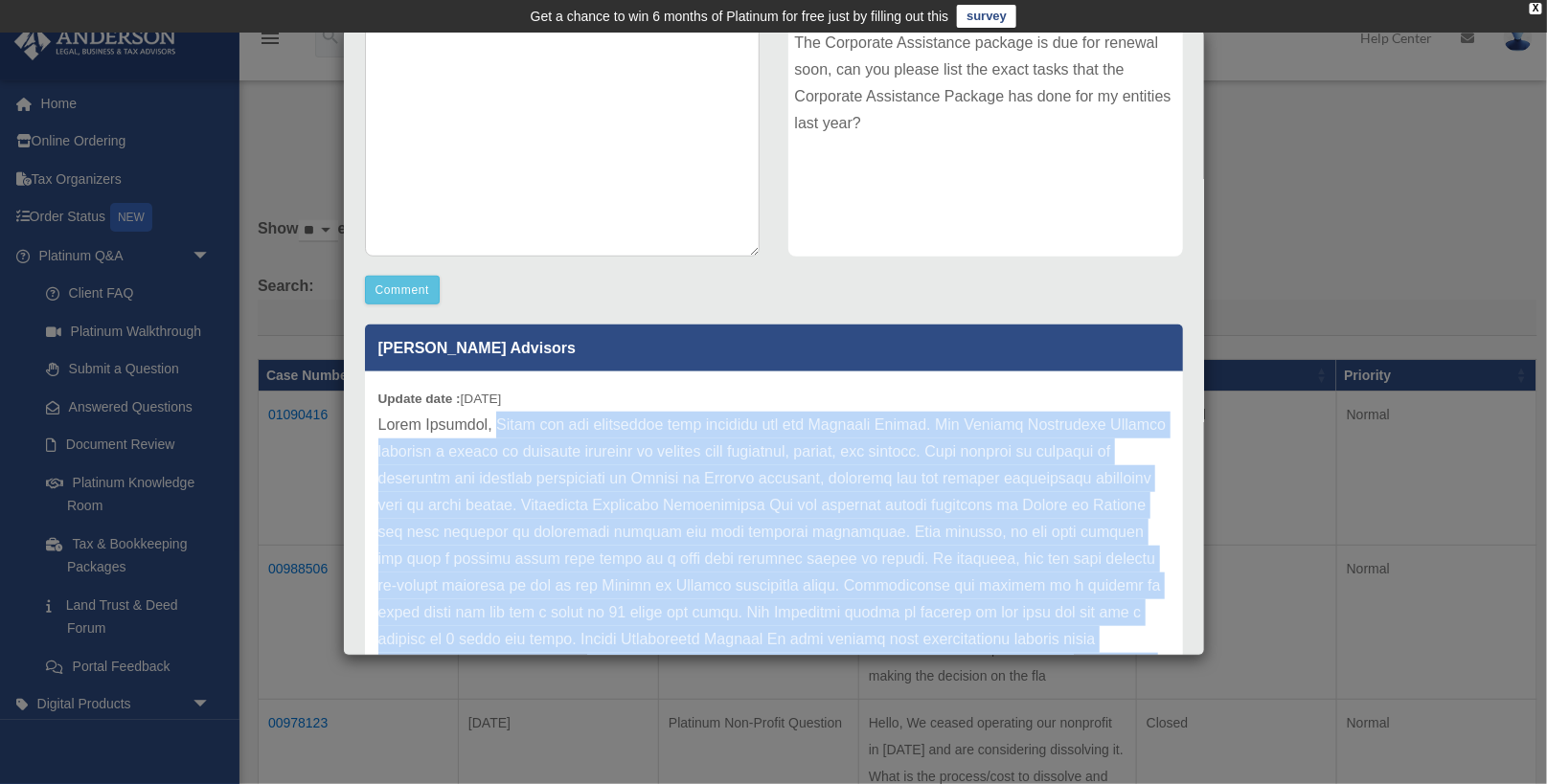
drag, startPoint x: 532, startPoint y: 552, endPoint x: 478, endPoint y: 423, distance: 139.8
copy p "Thank you for submitting your question via the Platinum Portal. The Company Ass…"
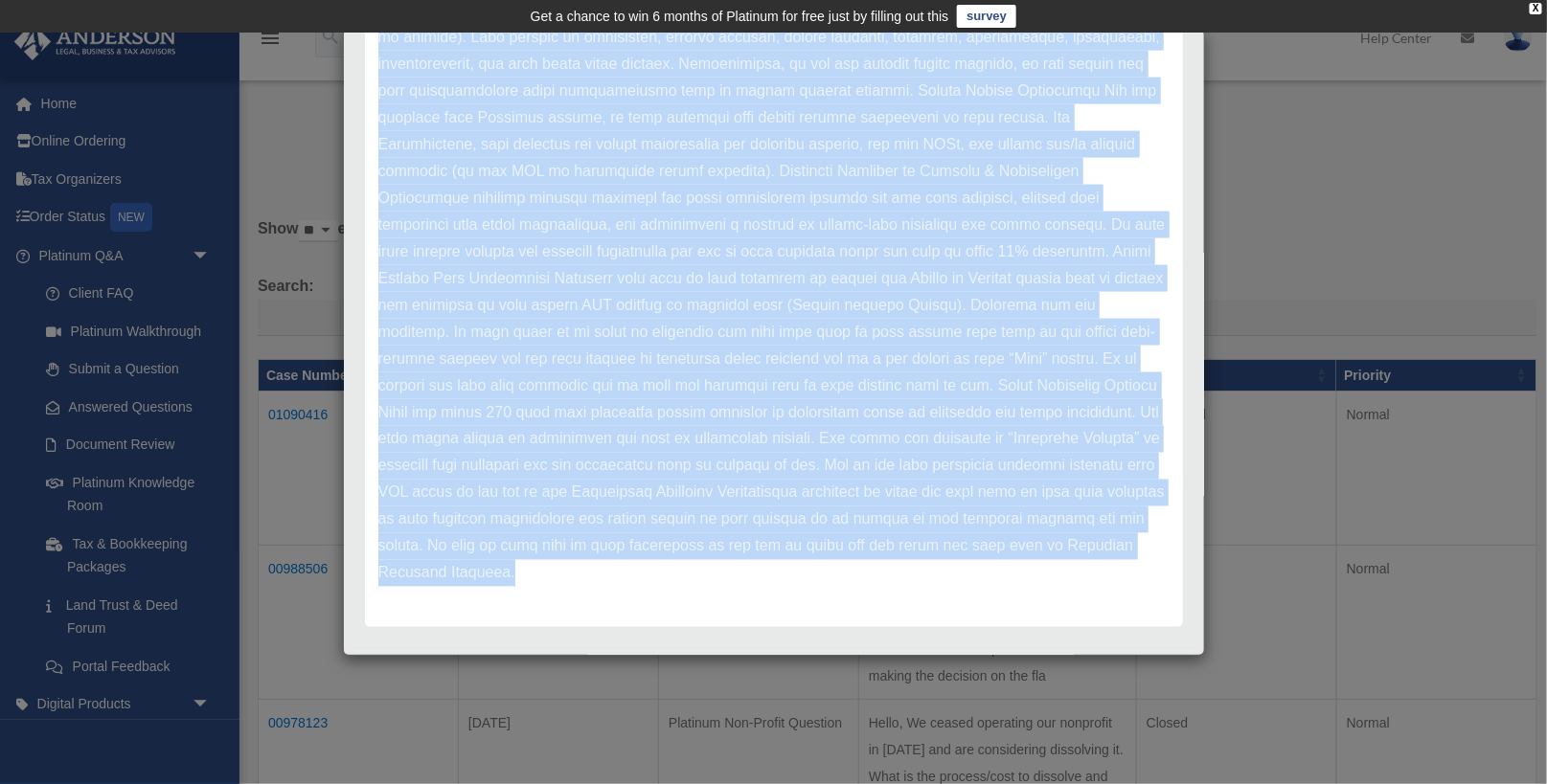
click at [664, 648] on div at bounding box center [774, 662] width 847 height 30
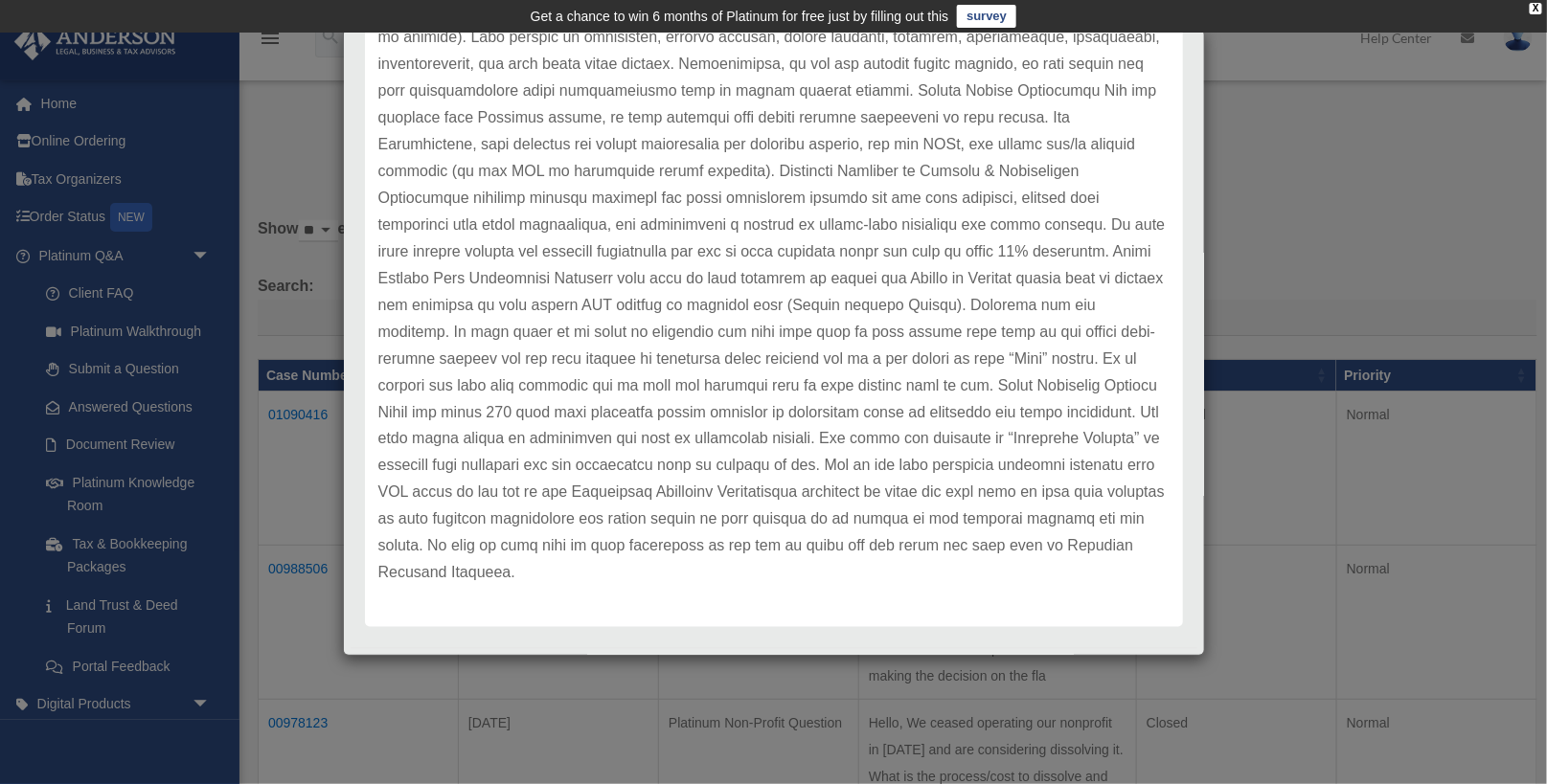
scroll to position [0, 0]
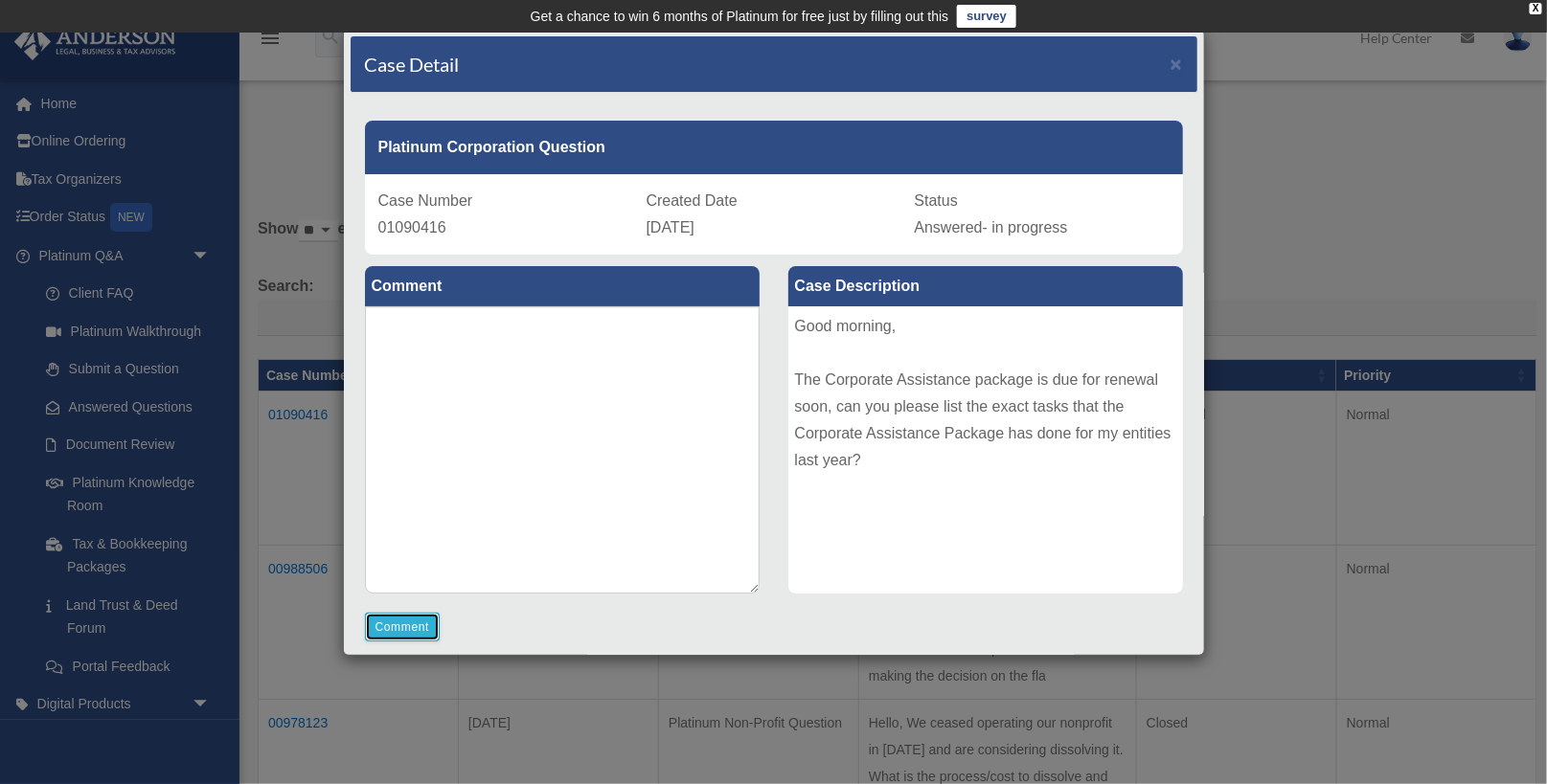
click at [407, 626] on button "Comment" at bounding box center [403, 628] width 75 height 29
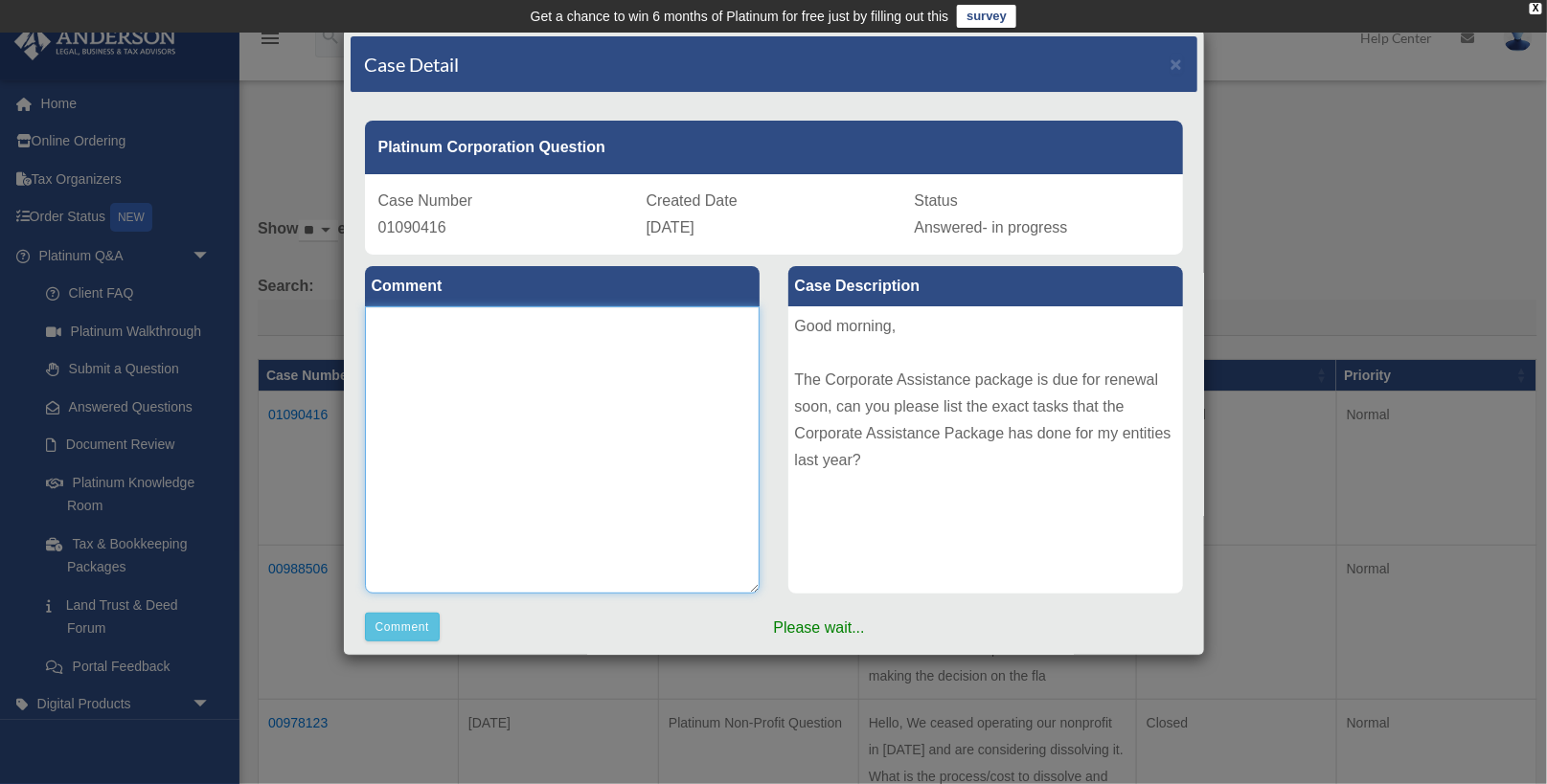
click at [507, 412] on textarea at bounding box center [562, 450] width 395 height 288
paste textarea "**********"
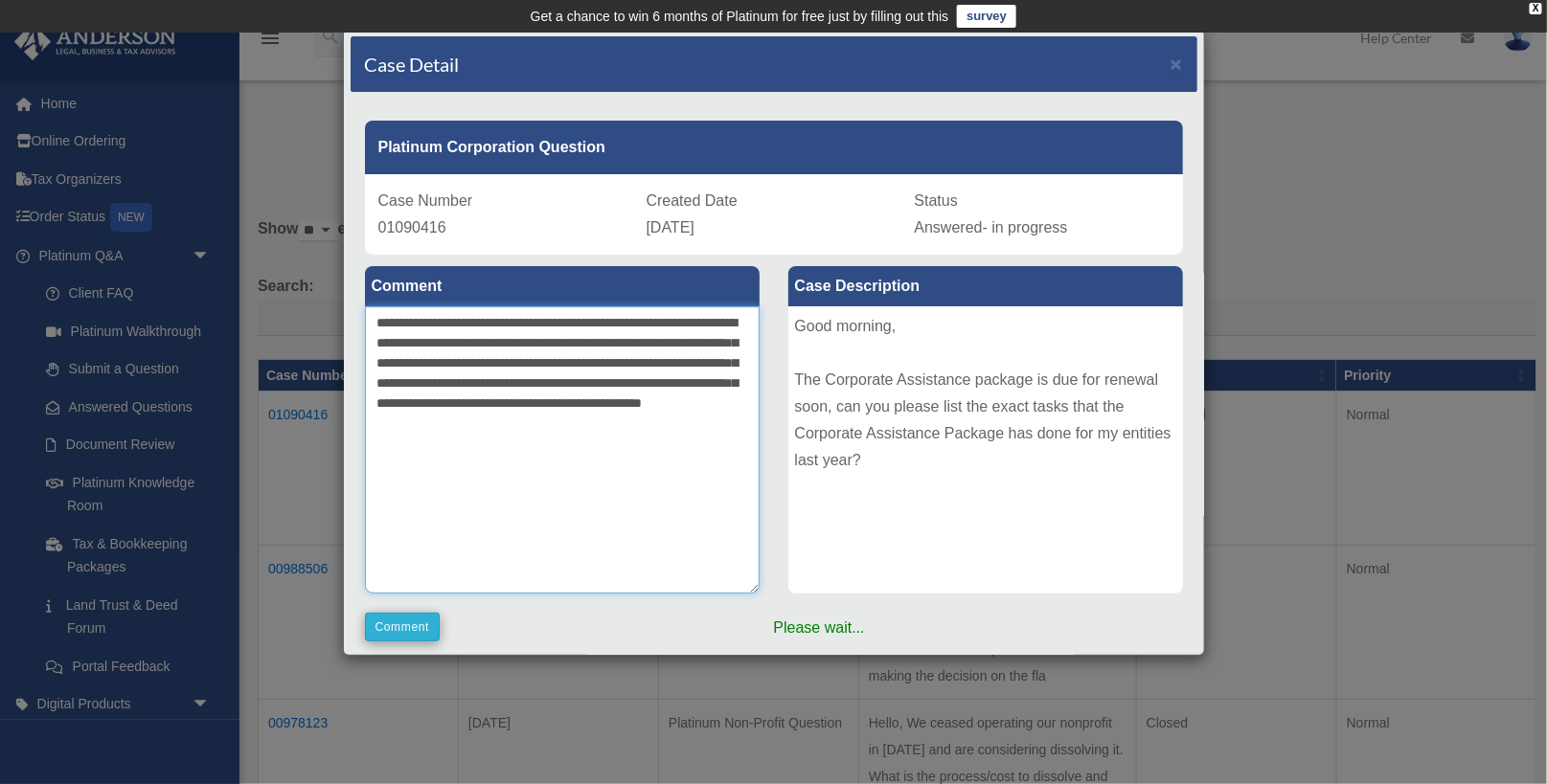
type textarea "**********"
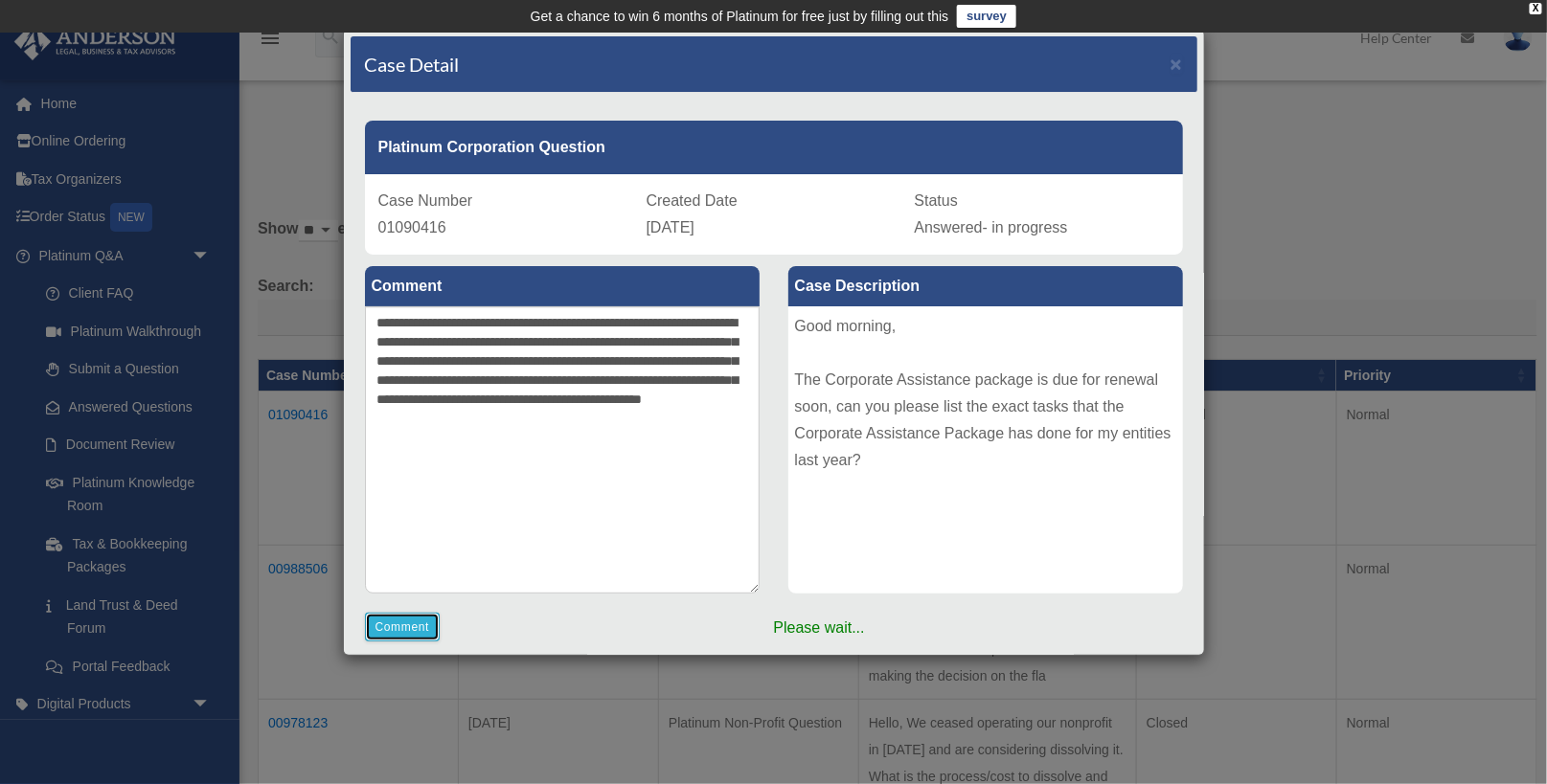
click at [414, 623] on button "Comment" at bounding box center [403, 628] width 75 height 29
click at [1180, 62] on span "×" at bounding box center [1176, 64] width 13 height 22
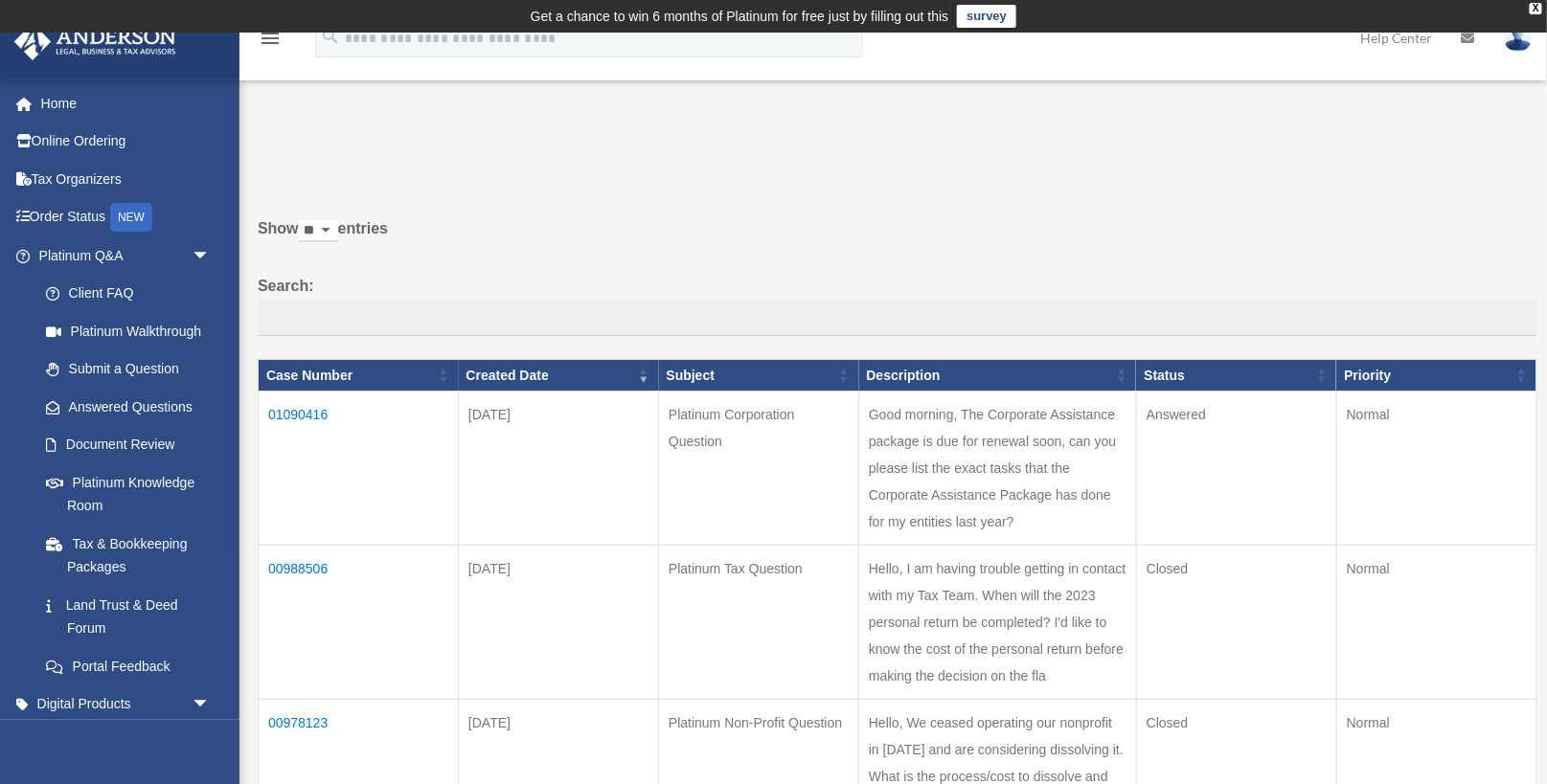
click at [307, 410] on td "01090416" at bounding box center [358, 469] width 200 height 154
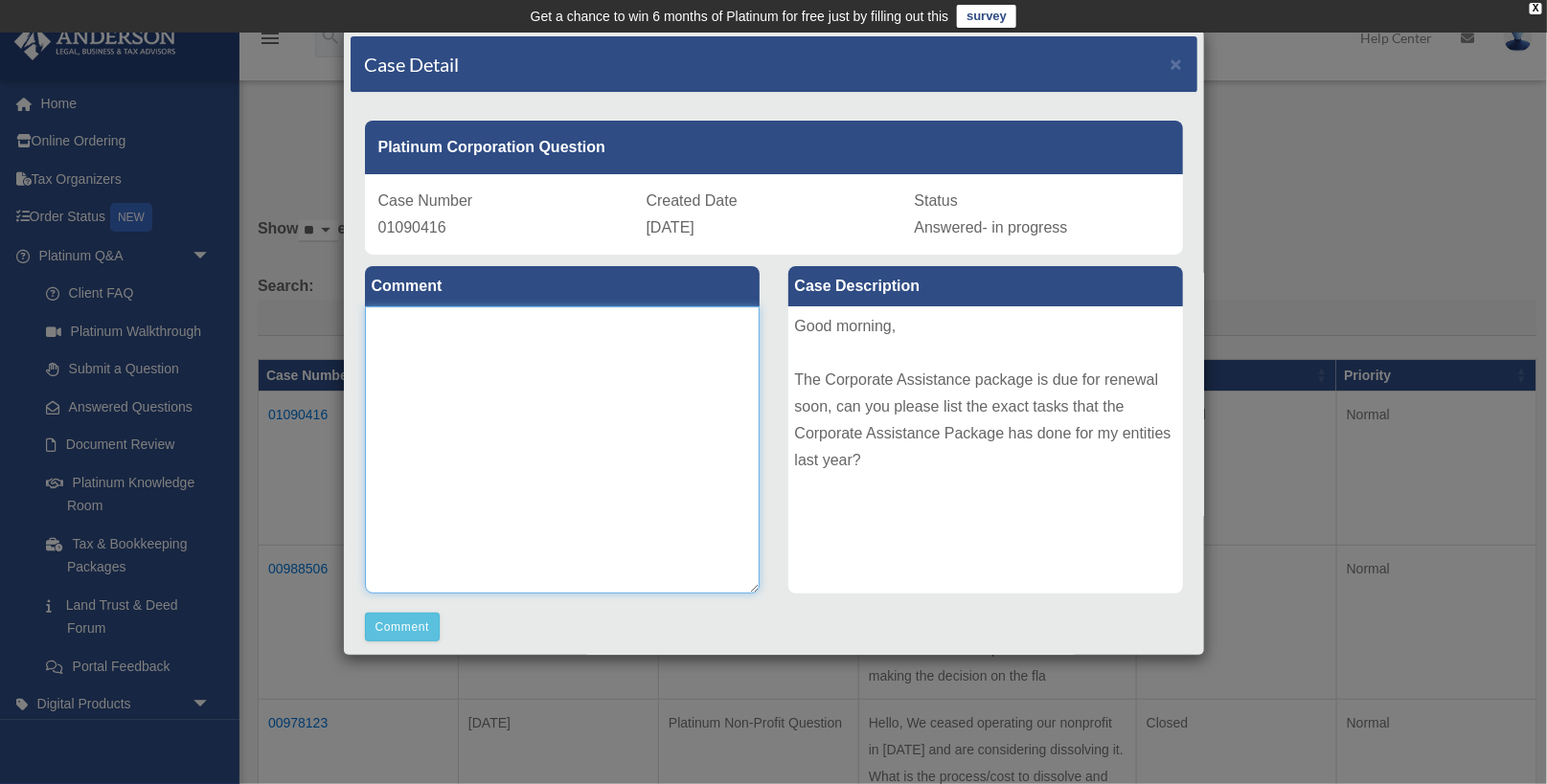
click at [557, 427] on textarea at bounding box center [562, 450] width 395 height 288
paste textarea "**********"
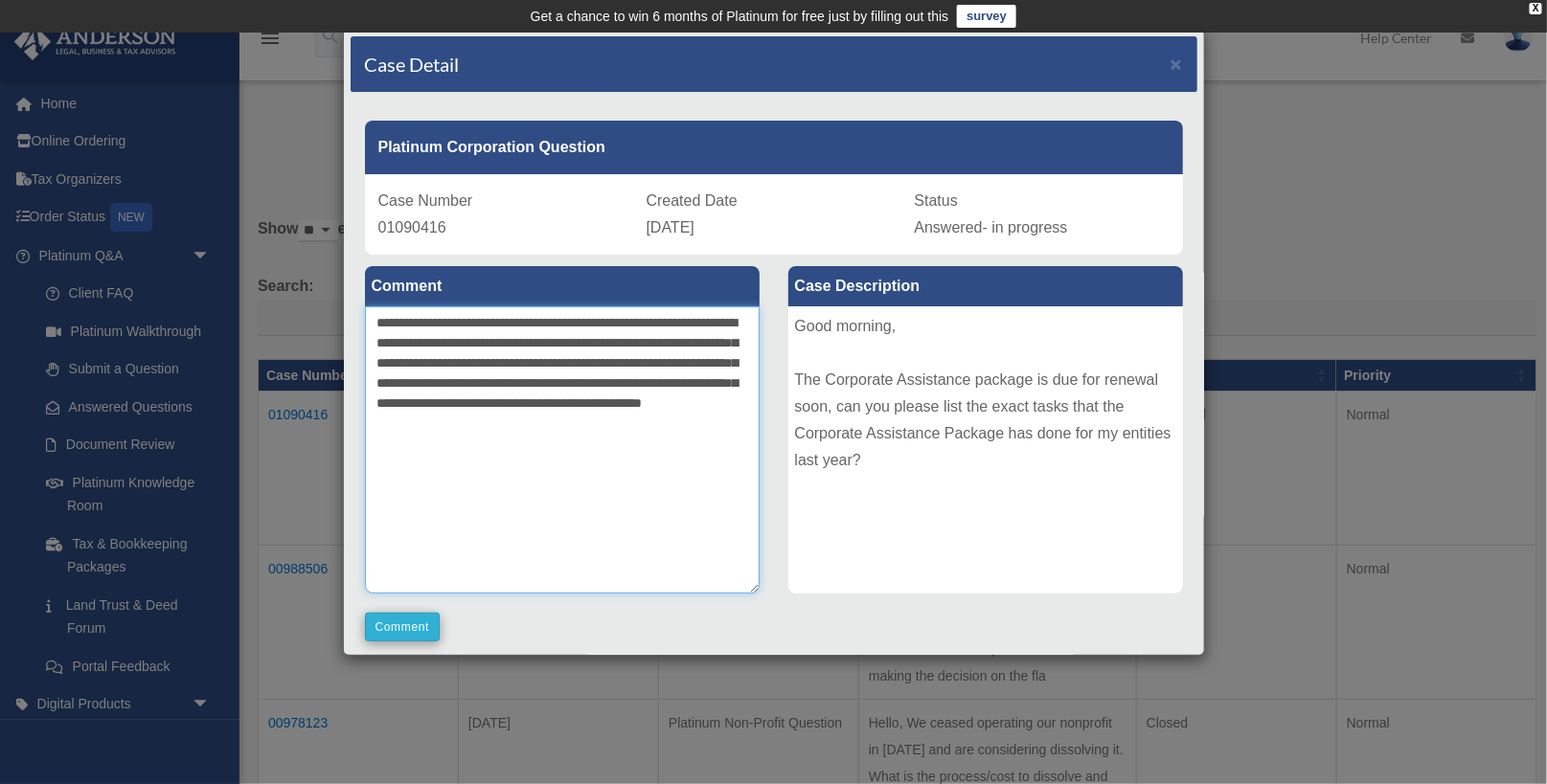
type textarea "**********"
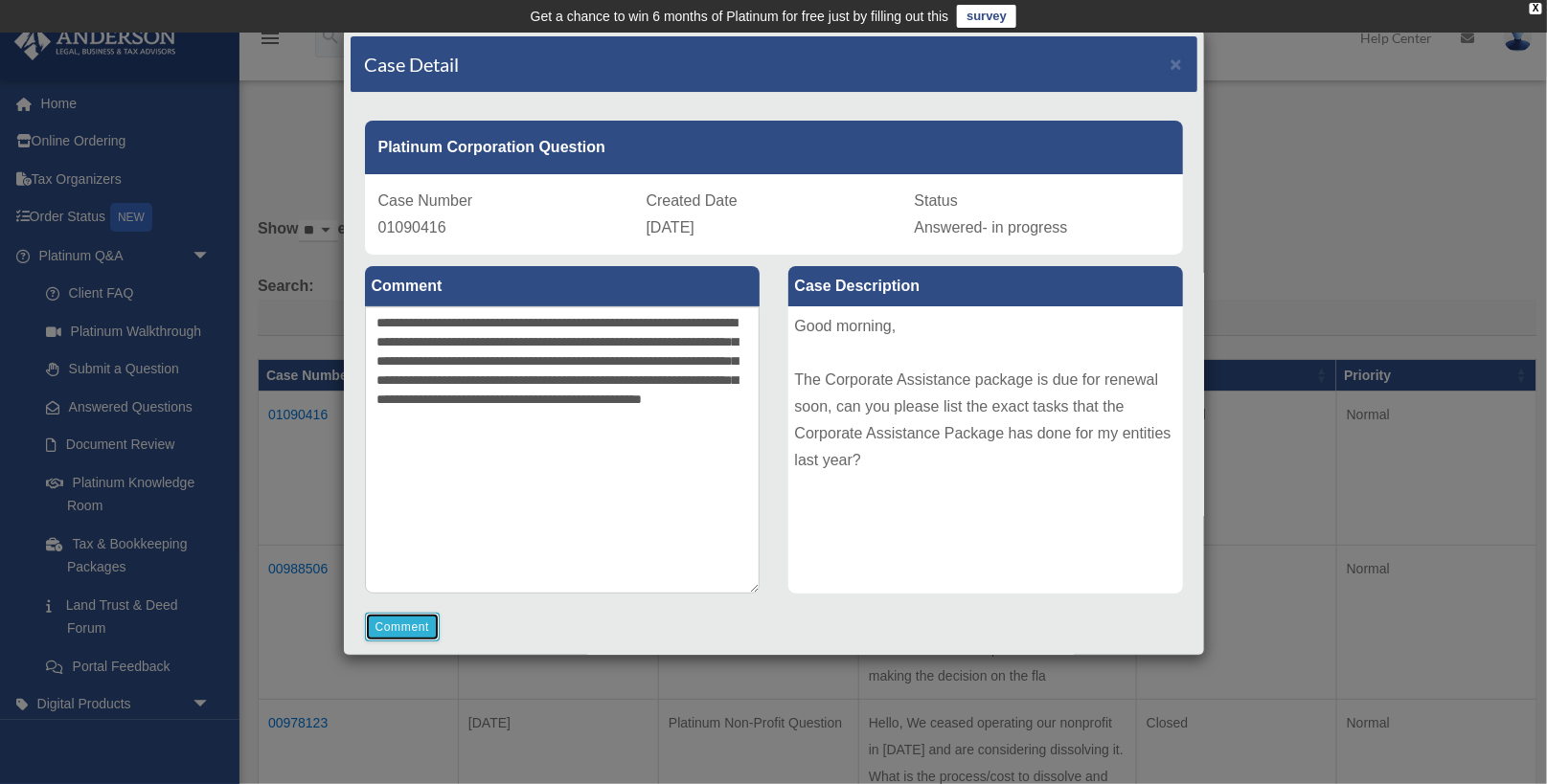
click at [411, 637] on button "Comment" at bounding box center [403, 628] width 75 height 29
click at [405, 614] on button "Comment" at bounding box center [403, 628] width 75 height 29
click at [1180, 68] on span "×" at bounding box center [1176, 64] width 13 height 22
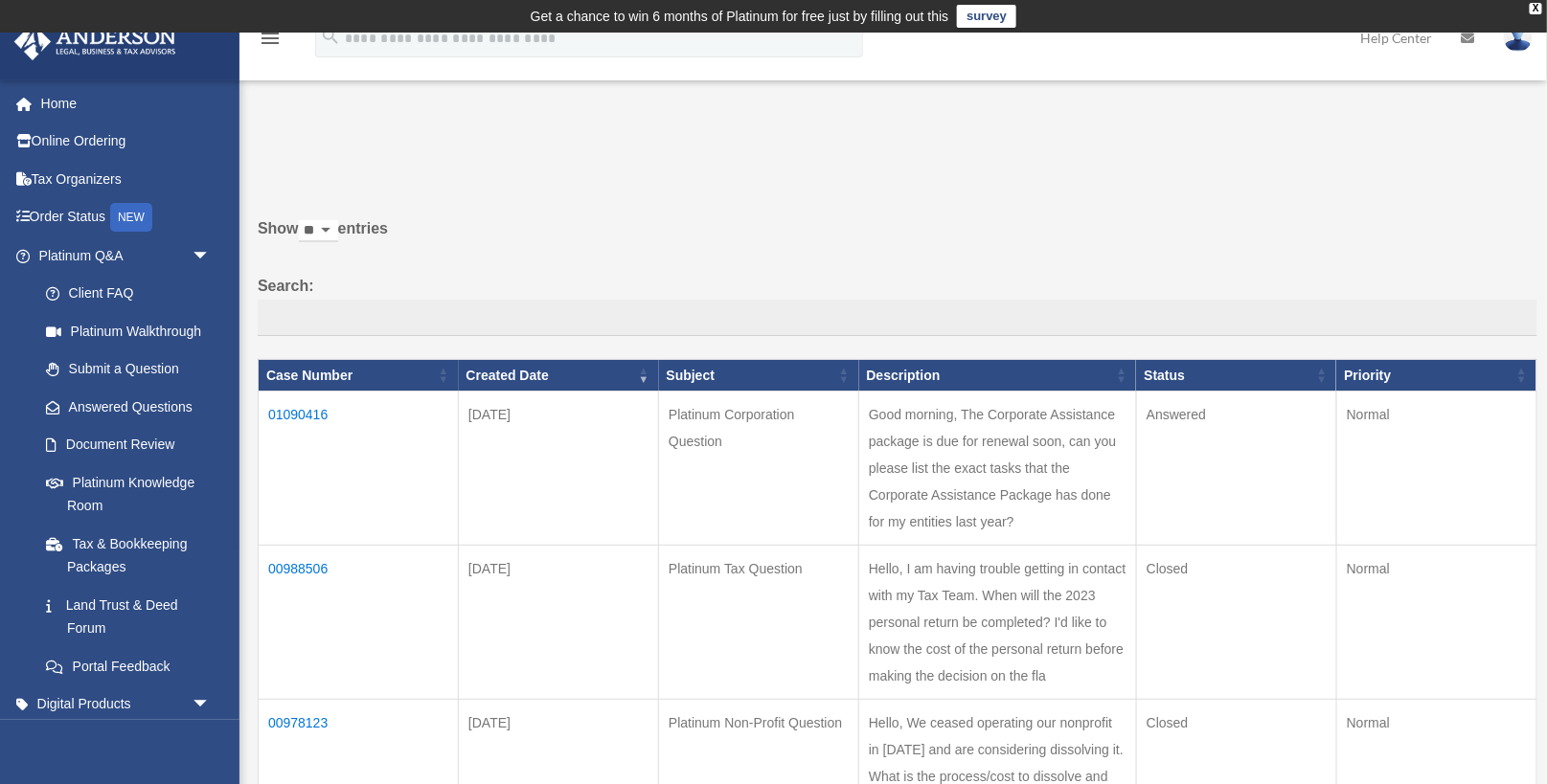
click at [304, 407] on td "01090416" at bounding box center [358, 469] width 200 height 154
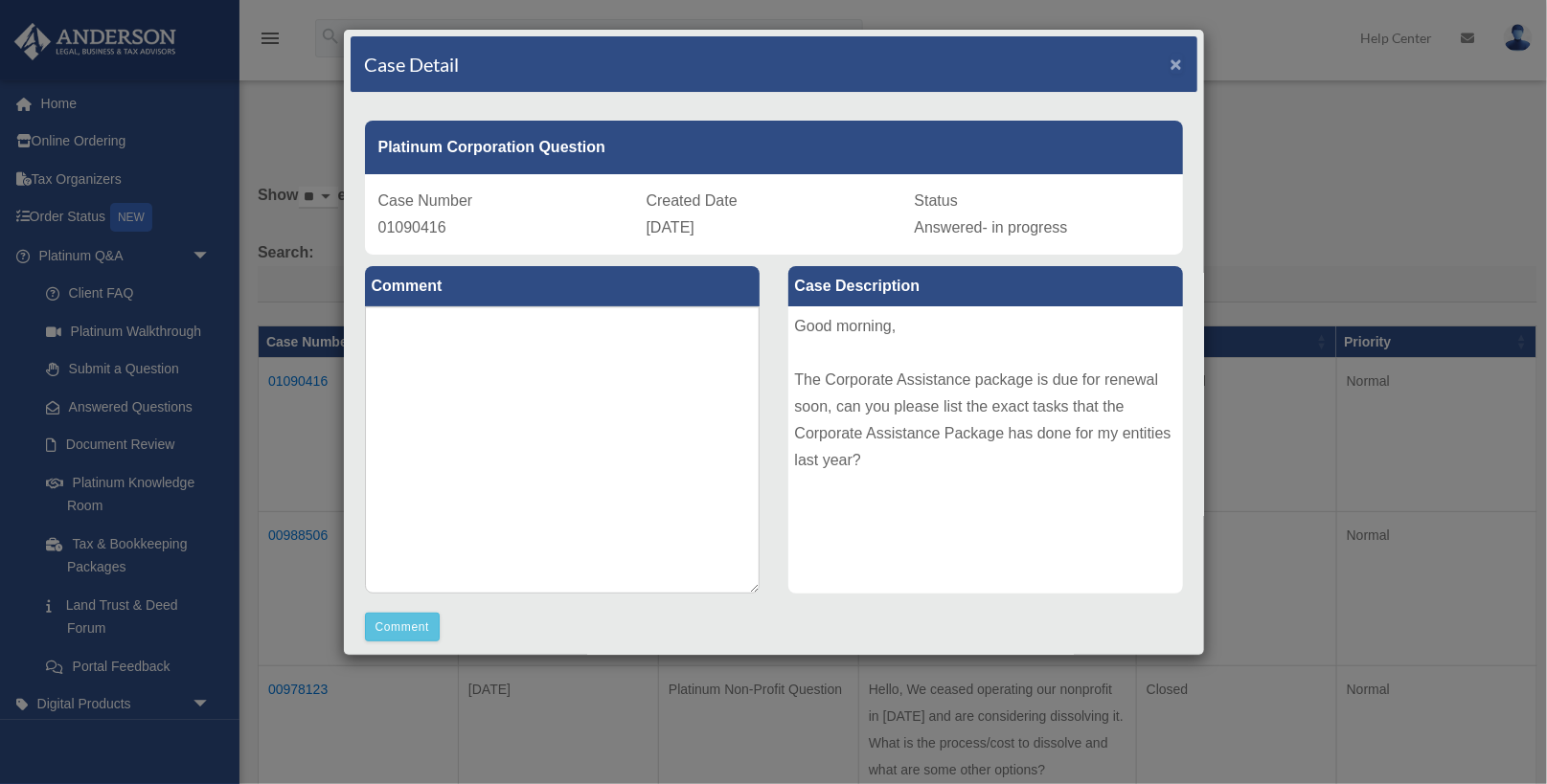
click at [1182, 59] on span "×" at bounding box center [1176, 64] width 13 height 22
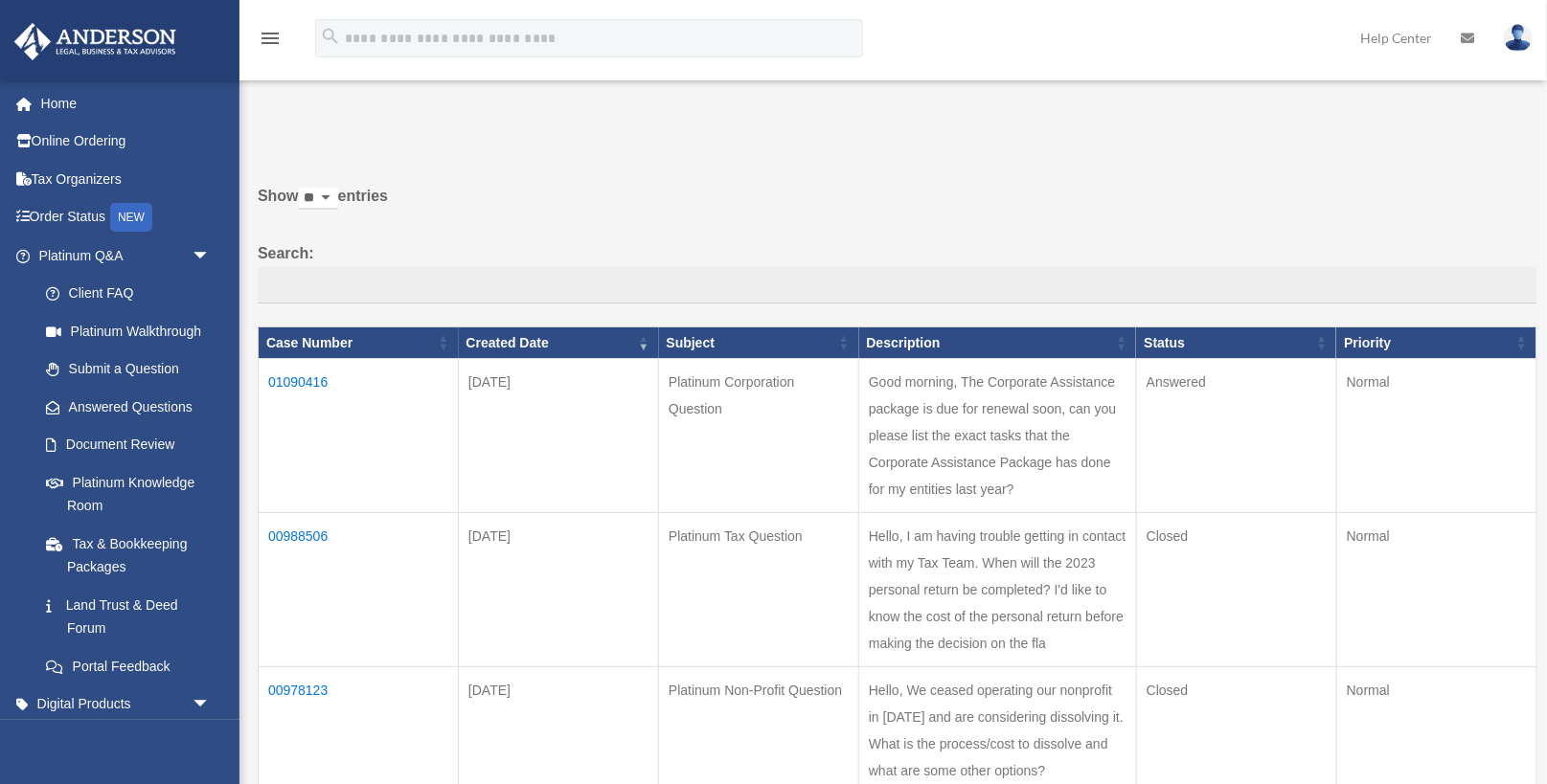
scroll to position [34, 0]
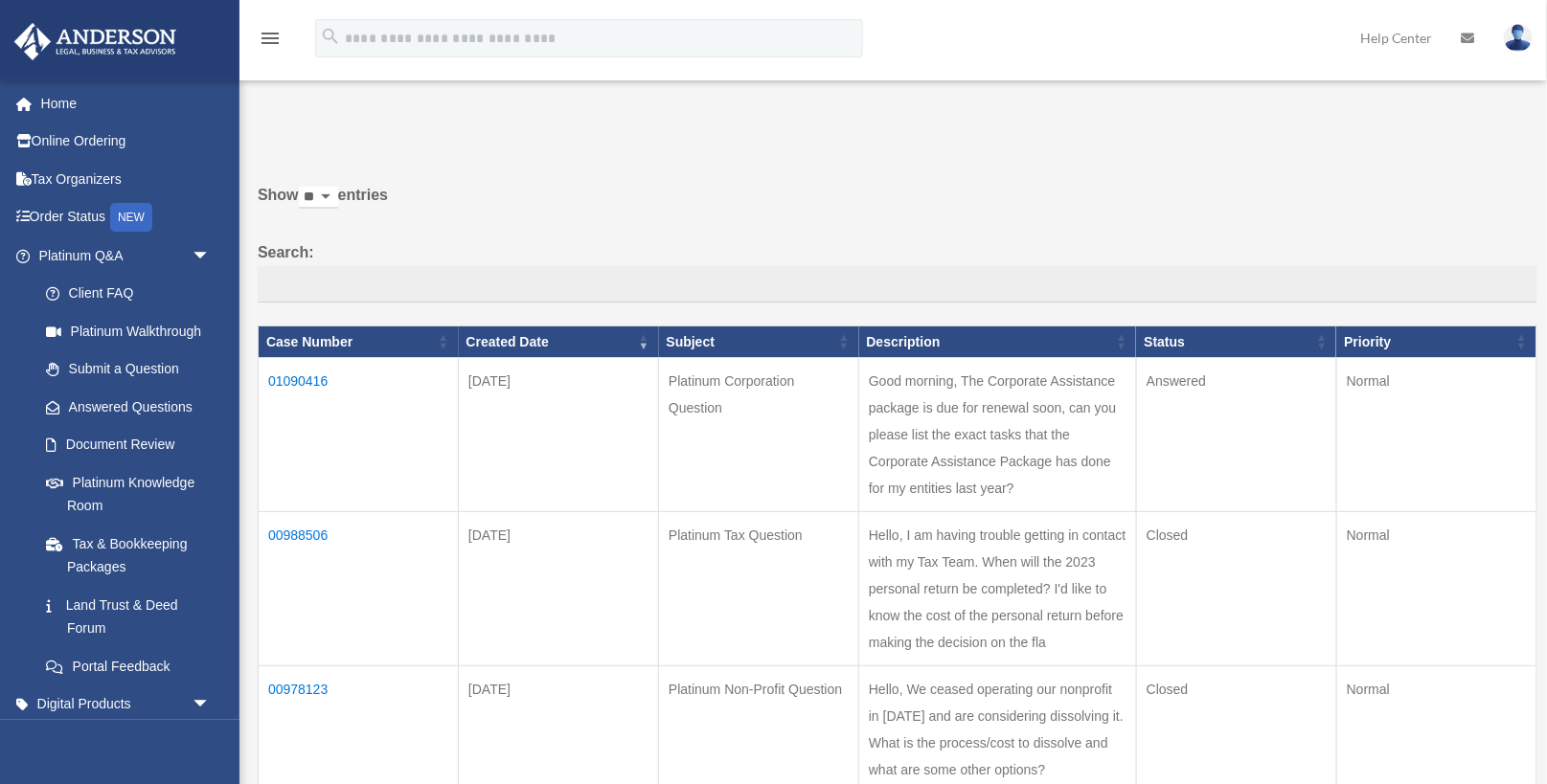
click at [316, 378] on td "01090416" at bounding box center [358, 435] width 200 height 154
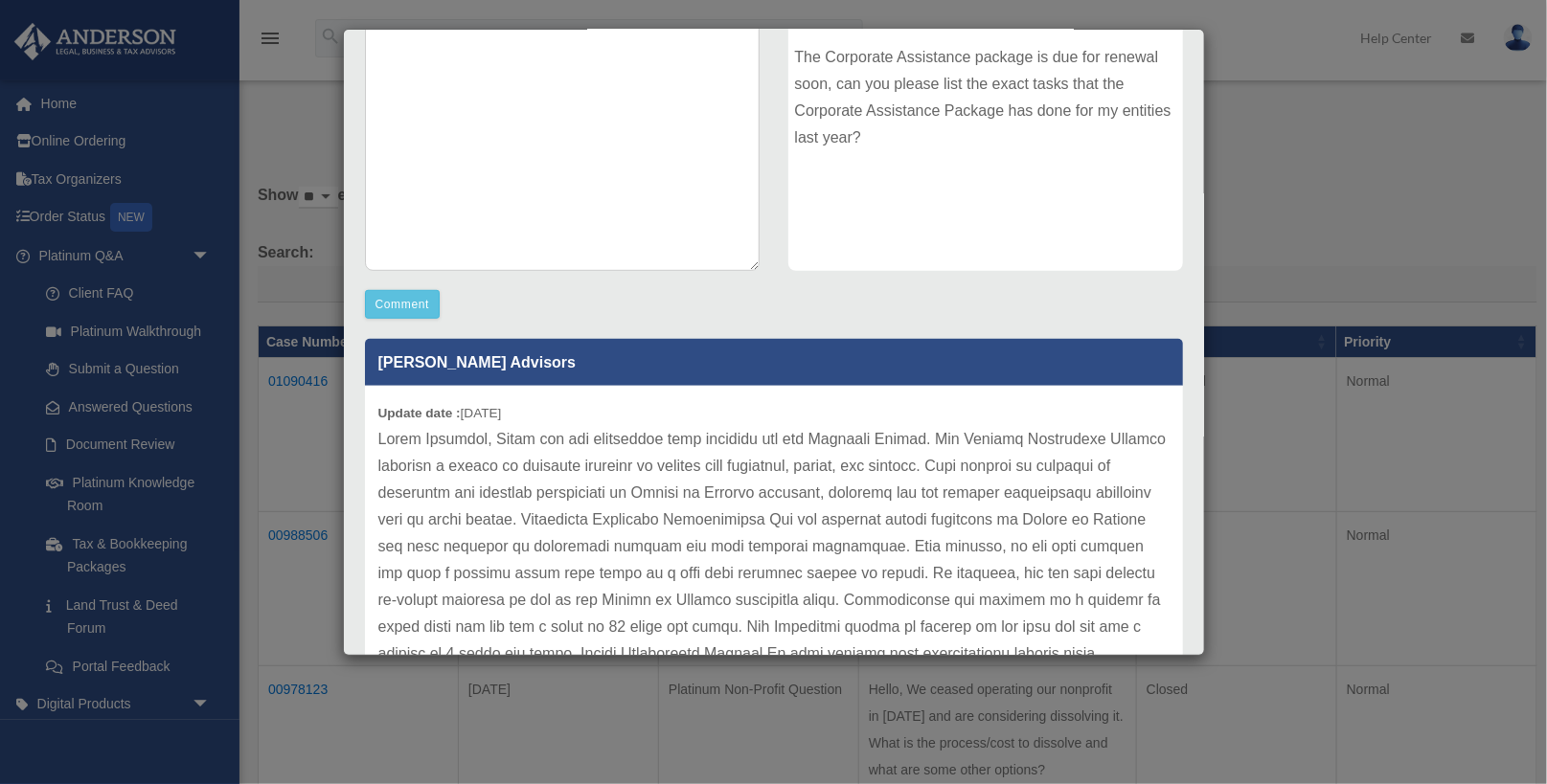
scroll to position [0, 0]
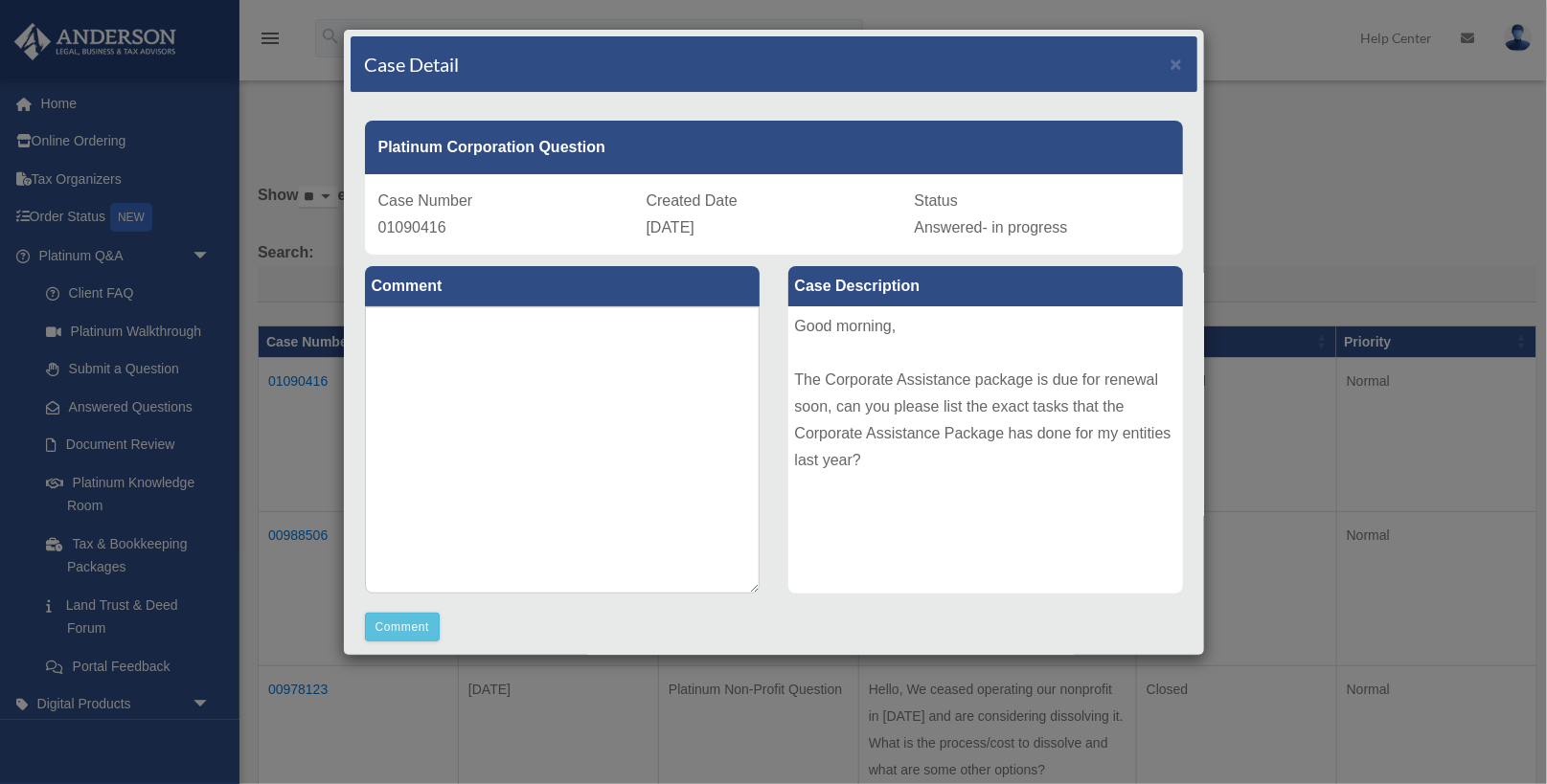
click at [1451, 180] on div "Case Detail × Platinum Corporation Question Case Number 01090416 Created Date A…" at bounding box center [774, 392] width 1547 height 784
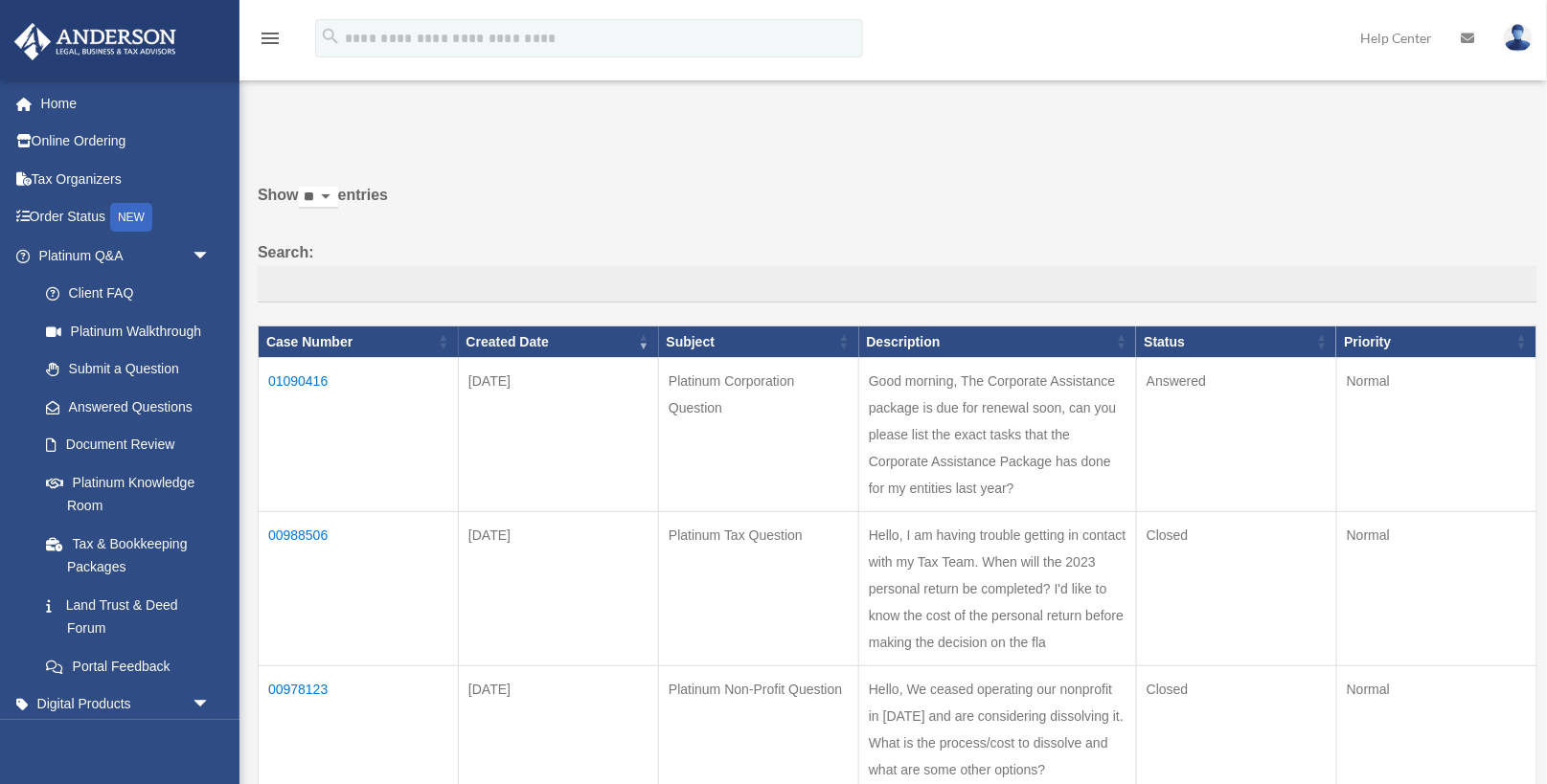
click at [310, 386] on td "01090416" at bounding box center [358, 435] width 200 height 154
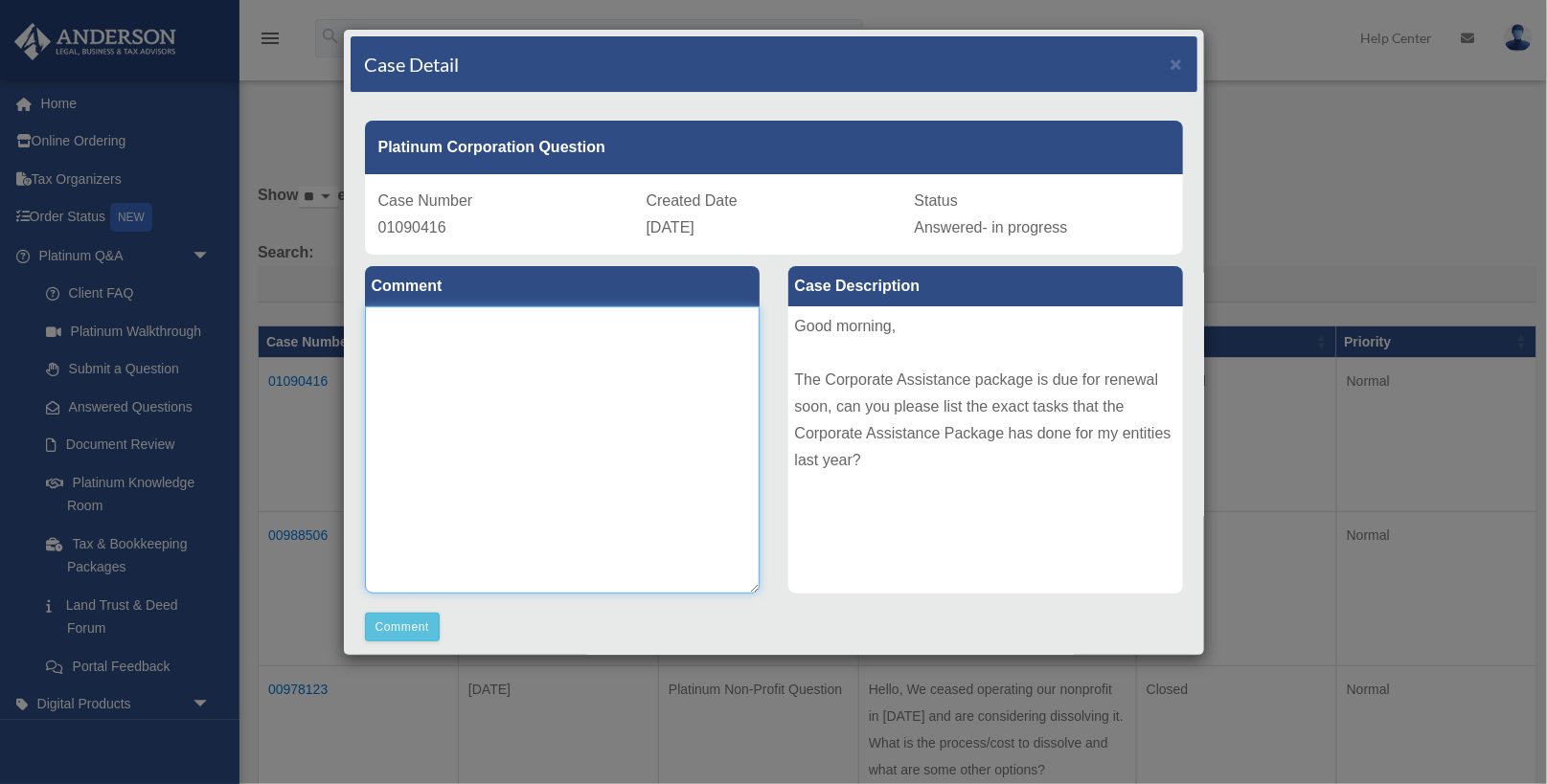
click at [442, 393] on textarea at bounding box center [562, 450] width 395 height 288
paste textarea "**********"
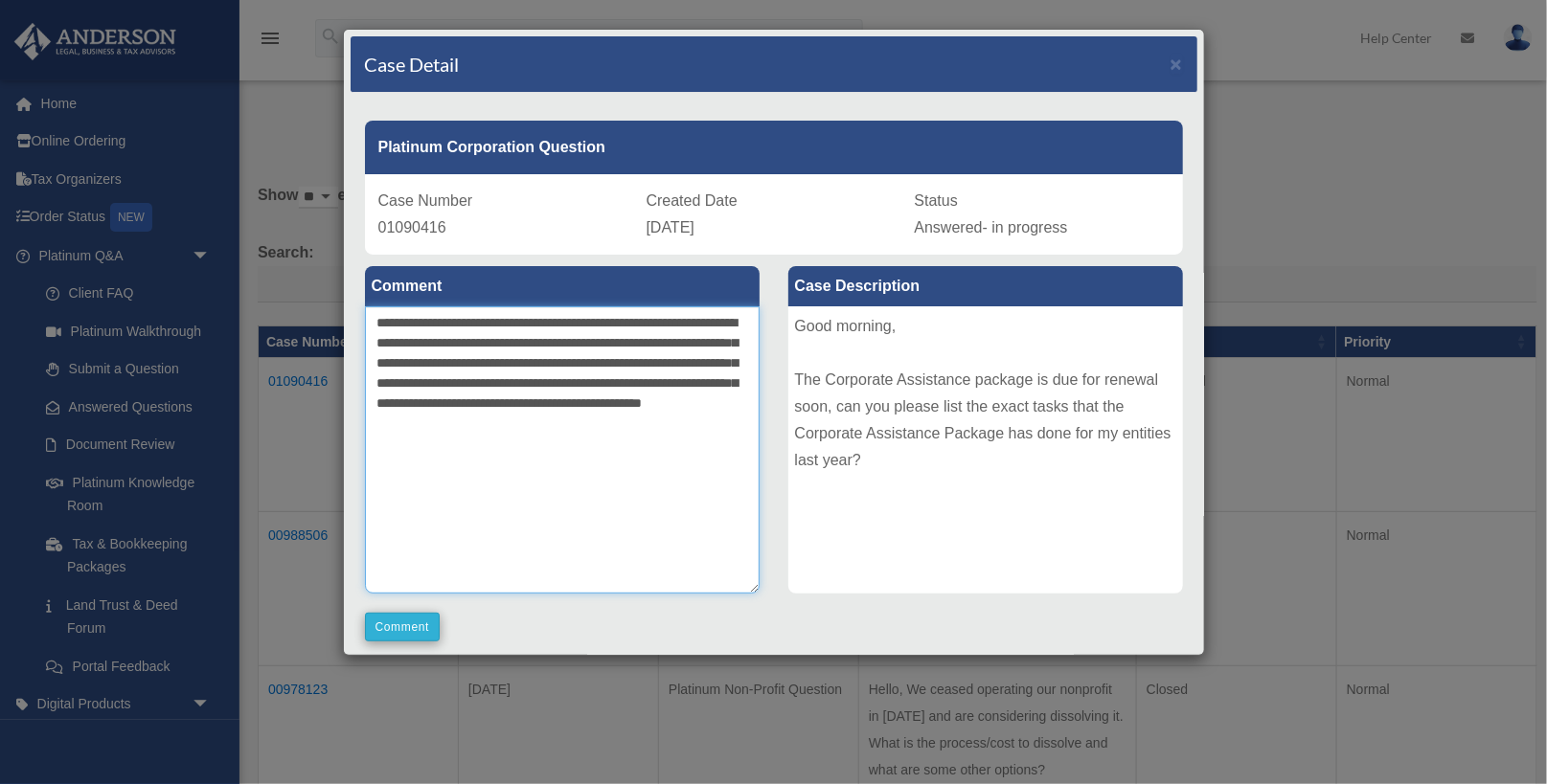
type textarea "**********"
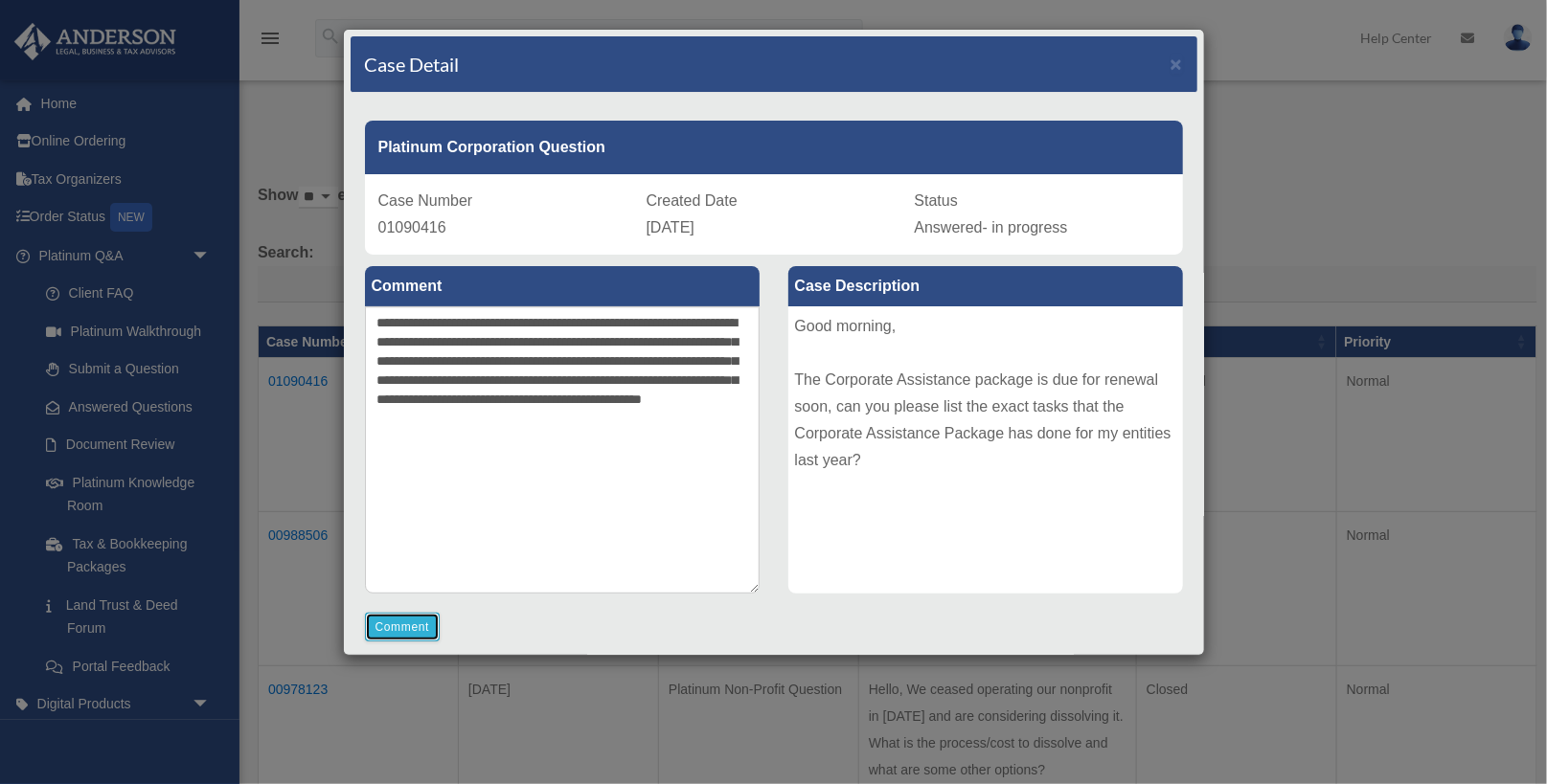
click at [398, 628] on button "Comment" at bounding box center [403, 628] width 75 height 29
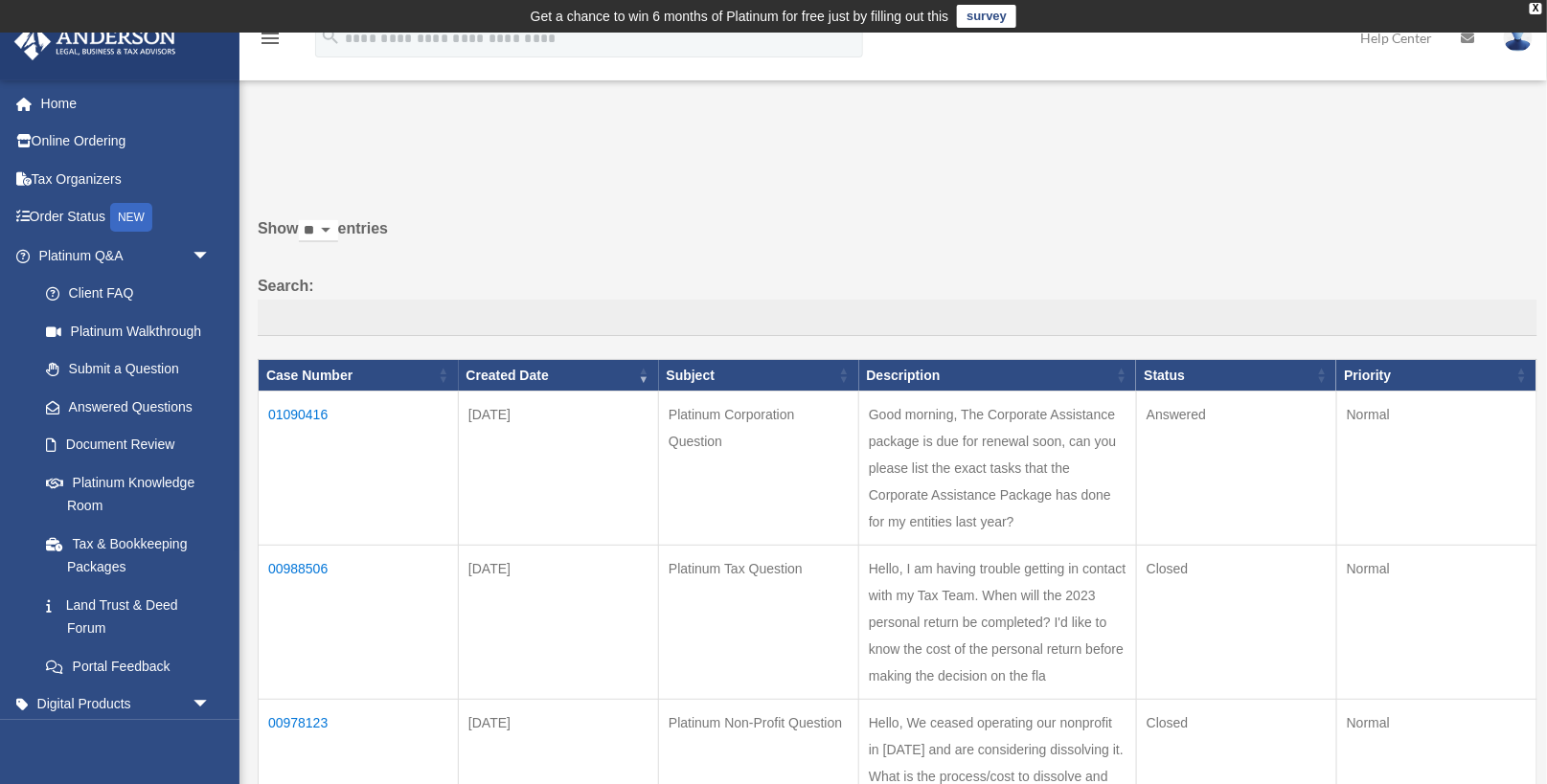
click at [317, 402] on td "01090416" at bounding box center [358, 469] width 200 height 154
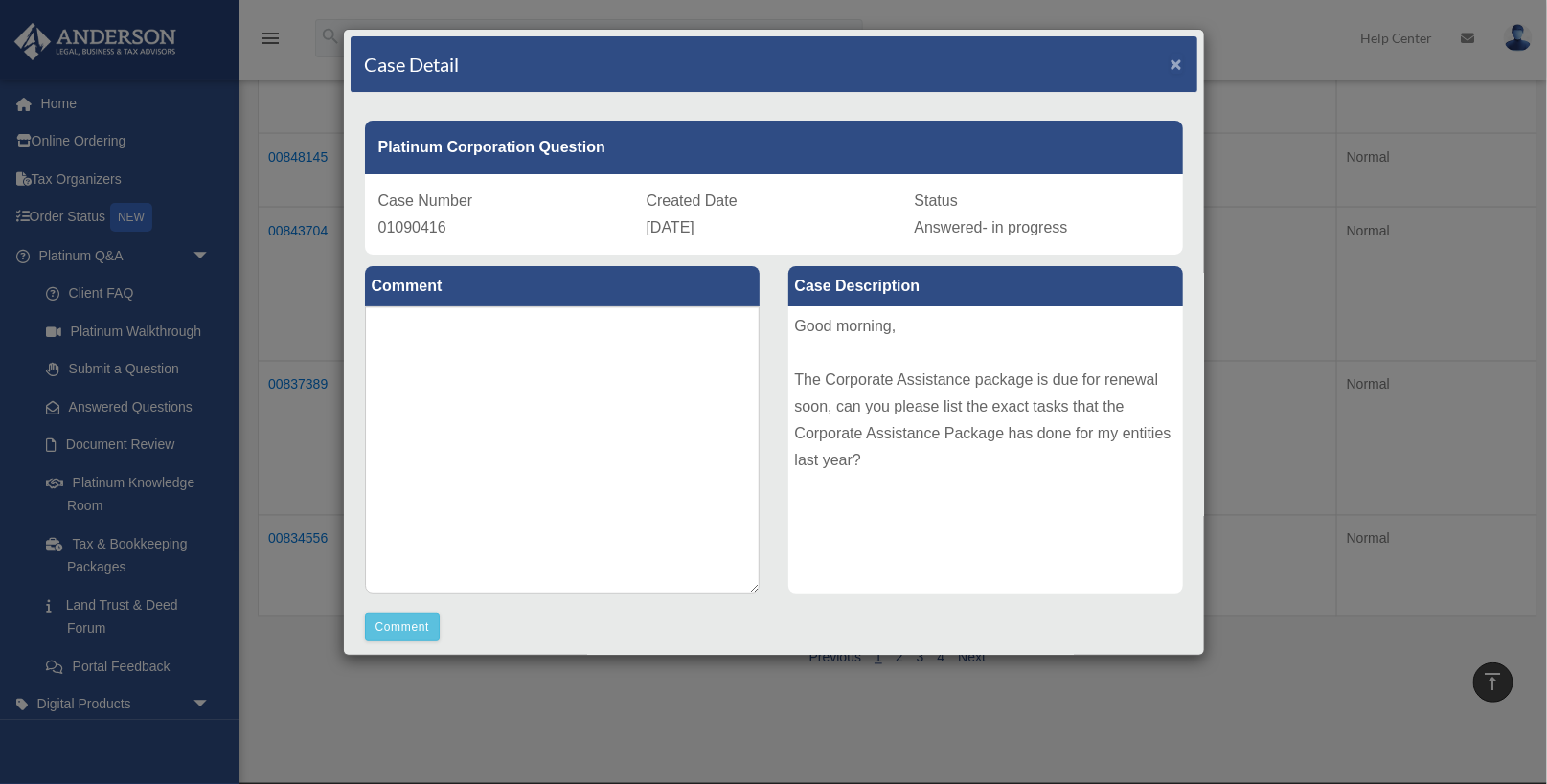
click at [1174, 72] on span "×" at bounding box center [1176, 64] width 13 height 22
